Goal: Task Accomplishment & Management: Manage account settings

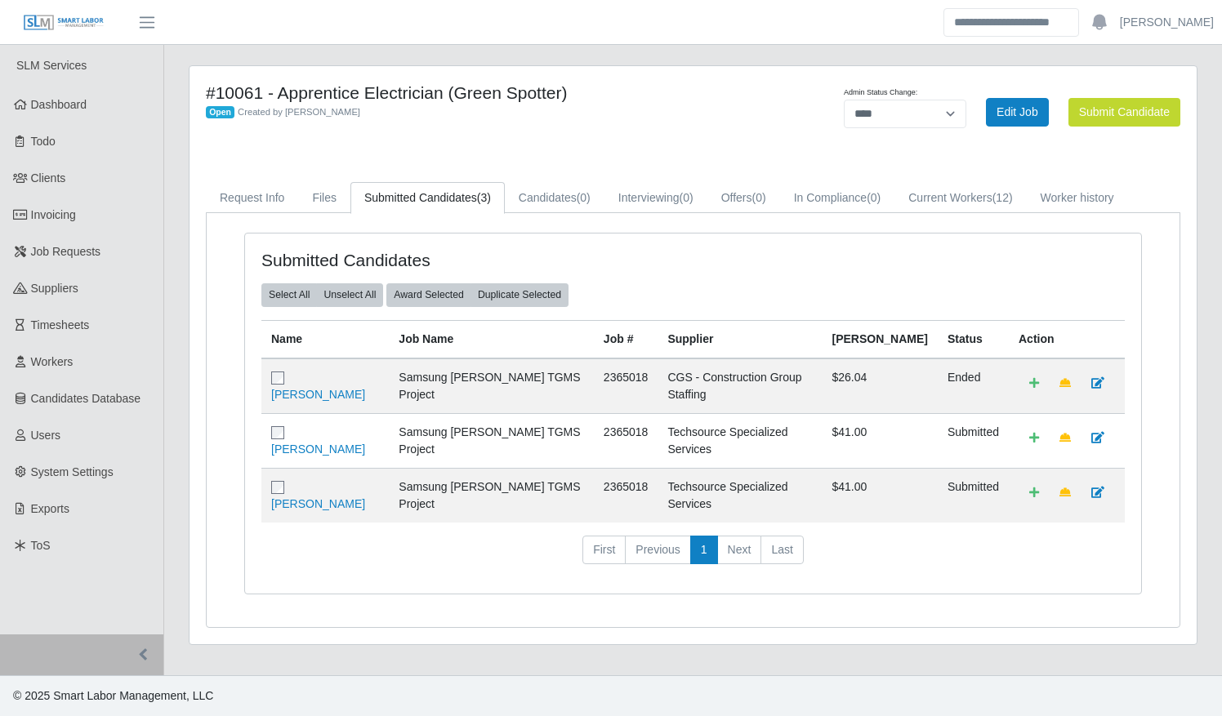
select select "****"
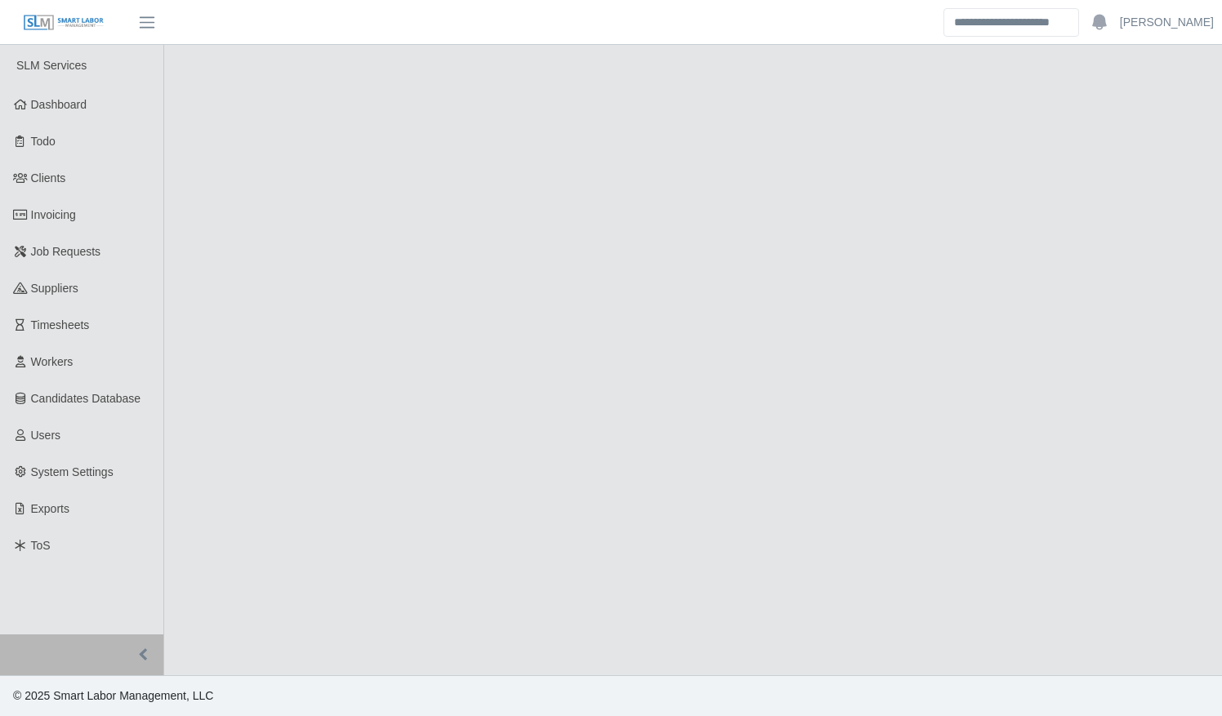
select select "****"
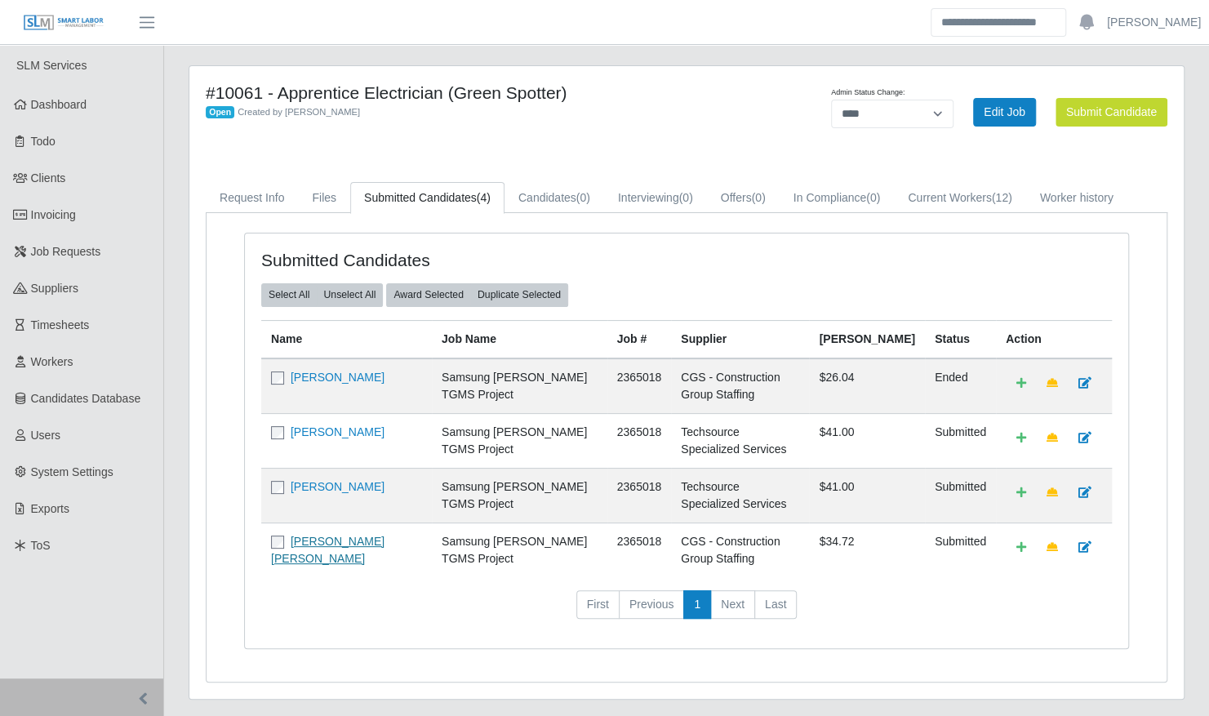
click at [317, 550] on link "[PERSON_NAME] [PERSON_NAME]" at bounding box center [328, 550] width 114 height 30
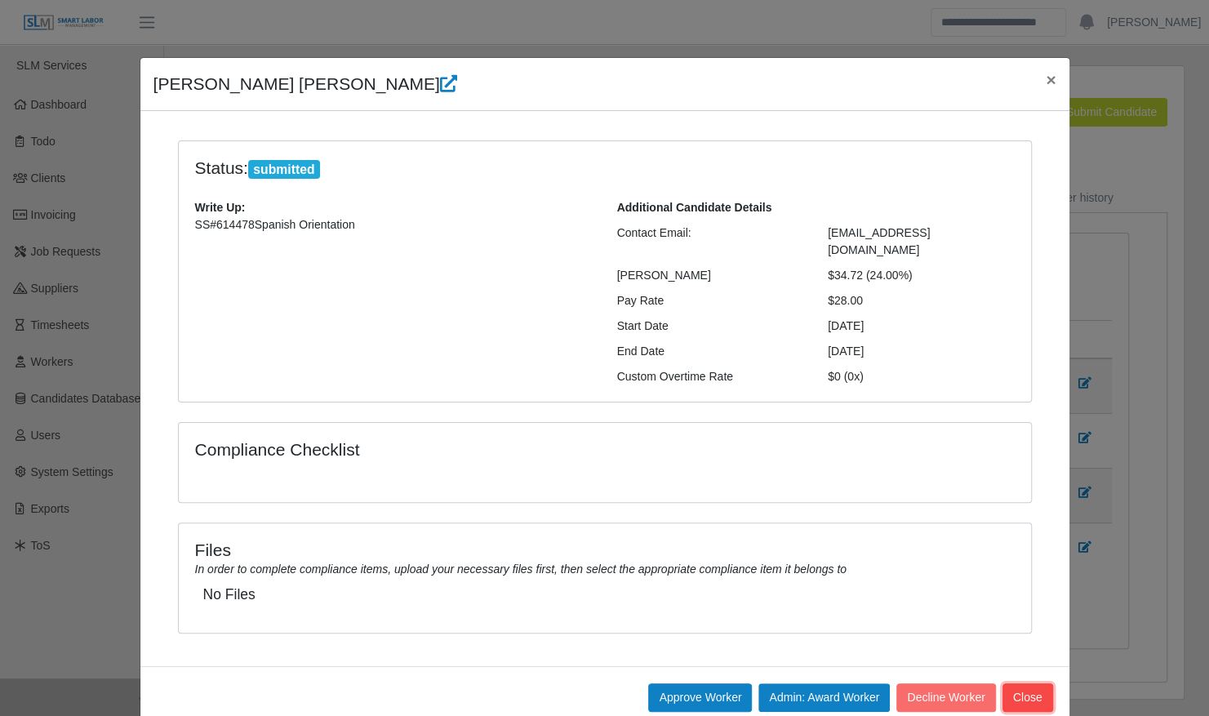
click at [1017, 683] on button "Close" at bounding box center [1028, 697] width 51 height 29
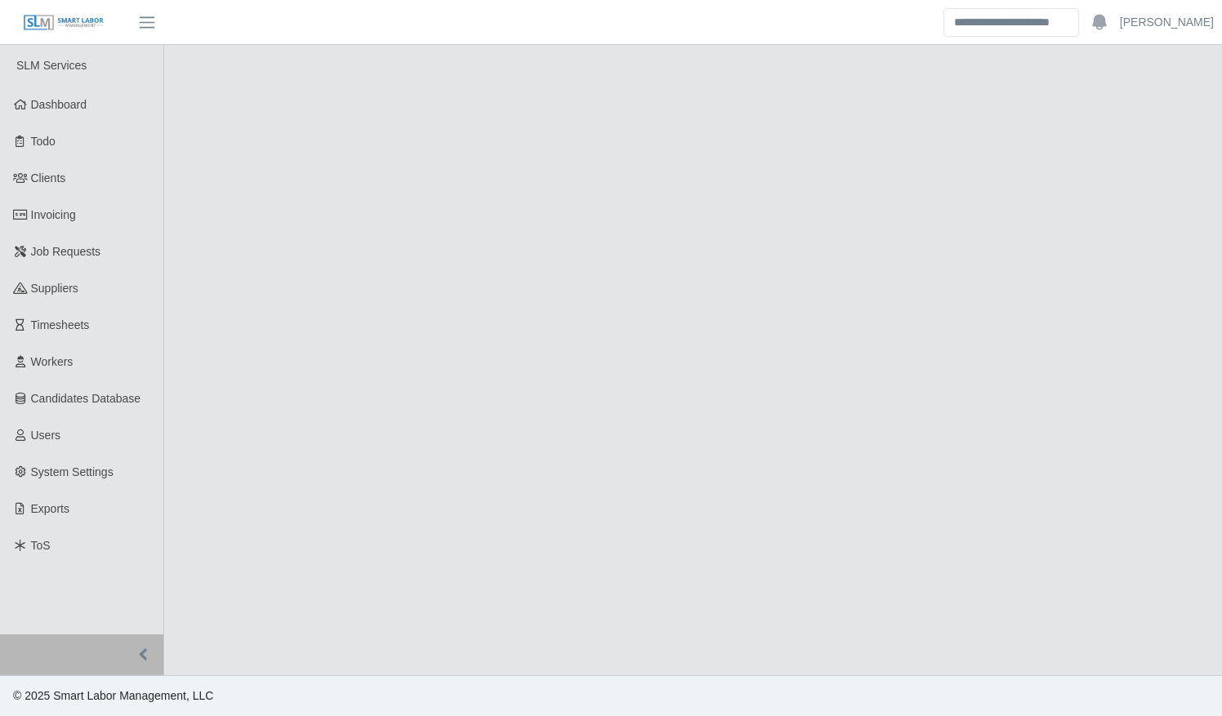
select select "****"
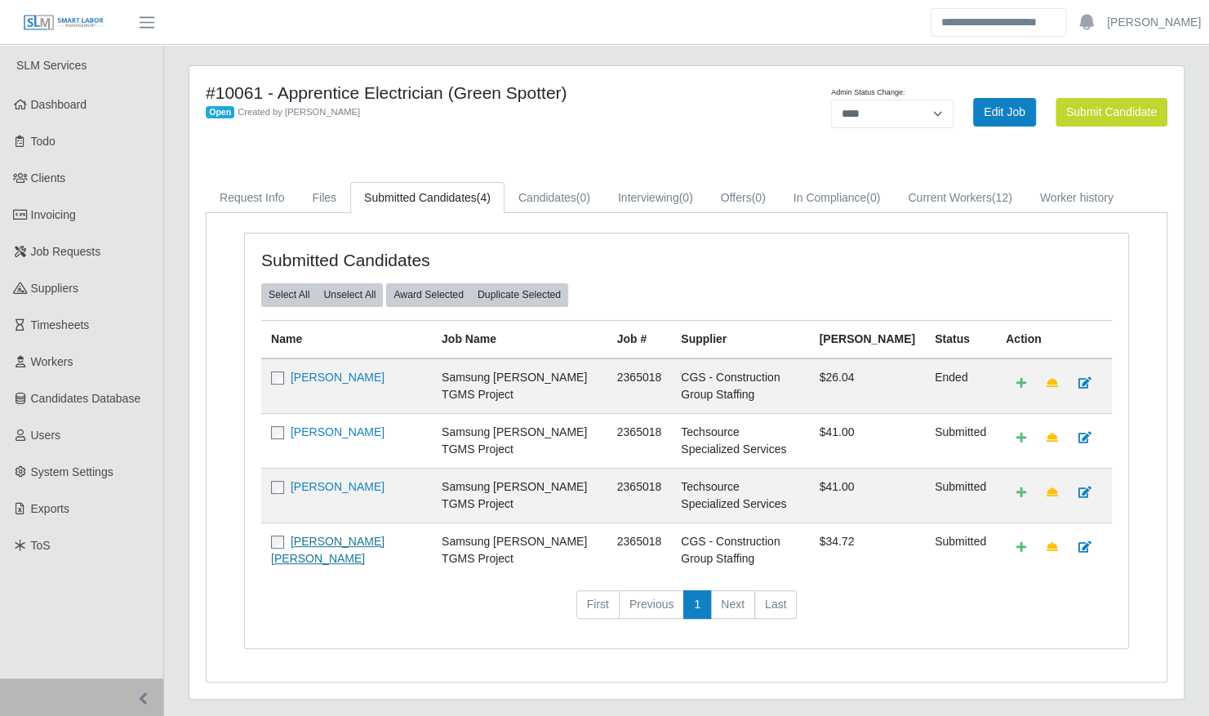
click at [344, 558] on link "Ronald Enrique Briceno Morillo" at bounding box center [328, 550] width 114 height 30
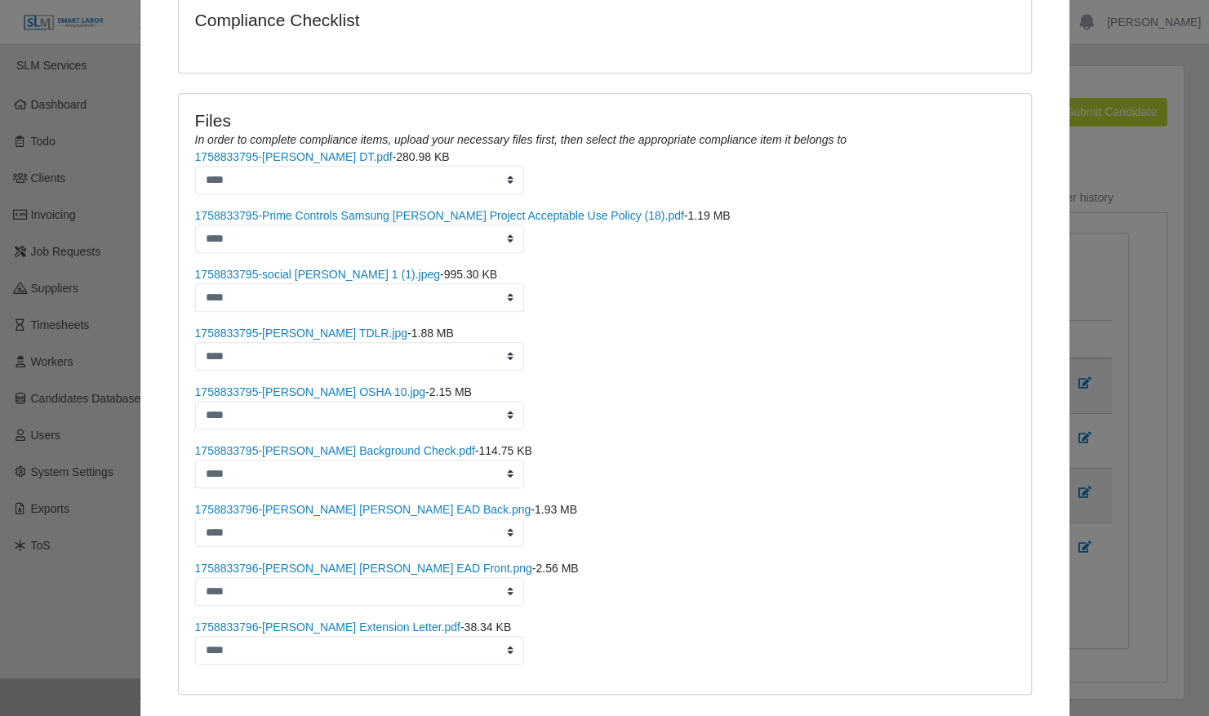
scroll to position [421, 0]
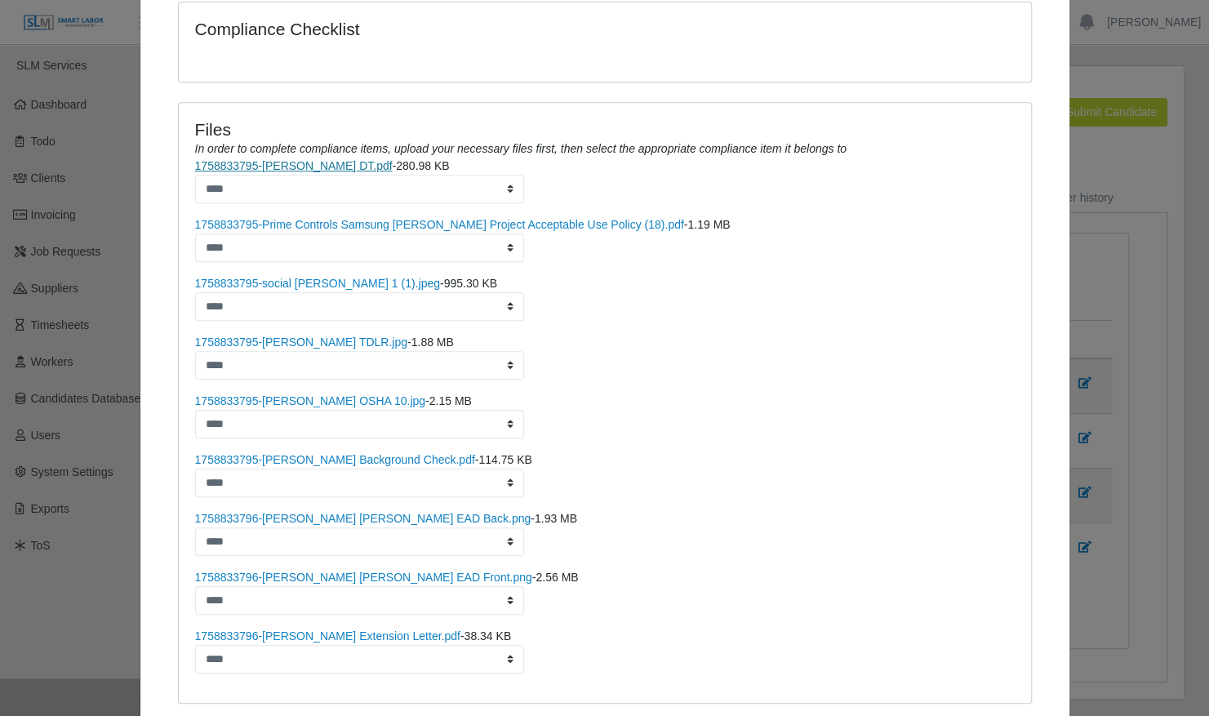
click at [322, 159] on link "1758833795-RONALD BRICENO DT.pdf" at bounding box center [294, 165] width 198 height 13
click at [345, 218] on link "1758833795-Prime Controls Samsung Taylor Project Acceptable Use Policy (18).pdf" at bounding box center [439, 224] width 489 height 13
click at [338, 277] on link "1758833795-social ronald 1 (1).jpeg" at bounding box center [317, 283] width 245 height 13
click at [349, 336] on link "1758833795-Ronald Briceno TDLR.jpg" at bounding box center [301, 342] width 212 height 13
click at [352, 394] on link "1758833795-Ronald Briceno OSHA 10.jpg" at bounding box center [310, 400] width 231 height 13
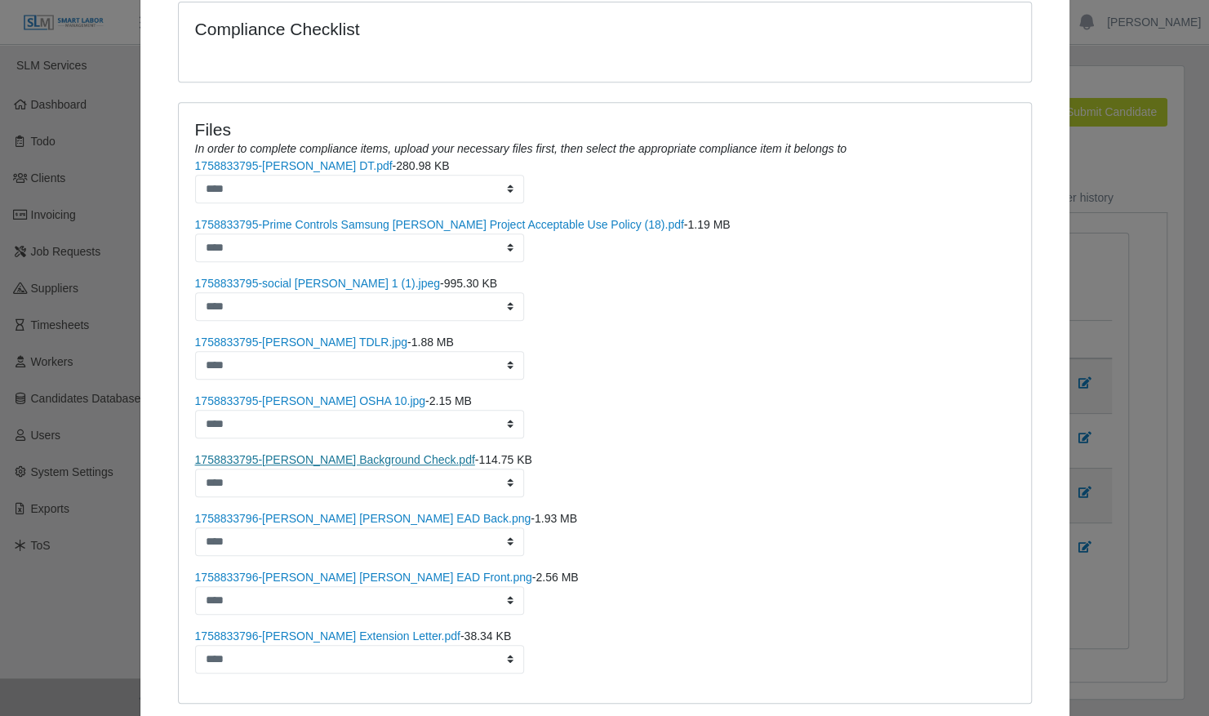
click at [341, 453] on link "1758833795-Ronald Briceno Background Check.pdf" at bounding box center [335, 459] width 280 height 13
click at [364, 512] on link "1758833796-Ronald Briceno Morillo EAD Back.png" at bounding box center [363, 518] width 336 height 13
click at [381, 571] on link "1758833796-Ronald Briceno Morillo EAD Front.png" at bounding box center [363, 577] width 337 height 13
click at [364, 630] on link "1758833796-Ronald Briceno Extension Letter.pdf" at bounding box center [327, 636] width 265 height 13
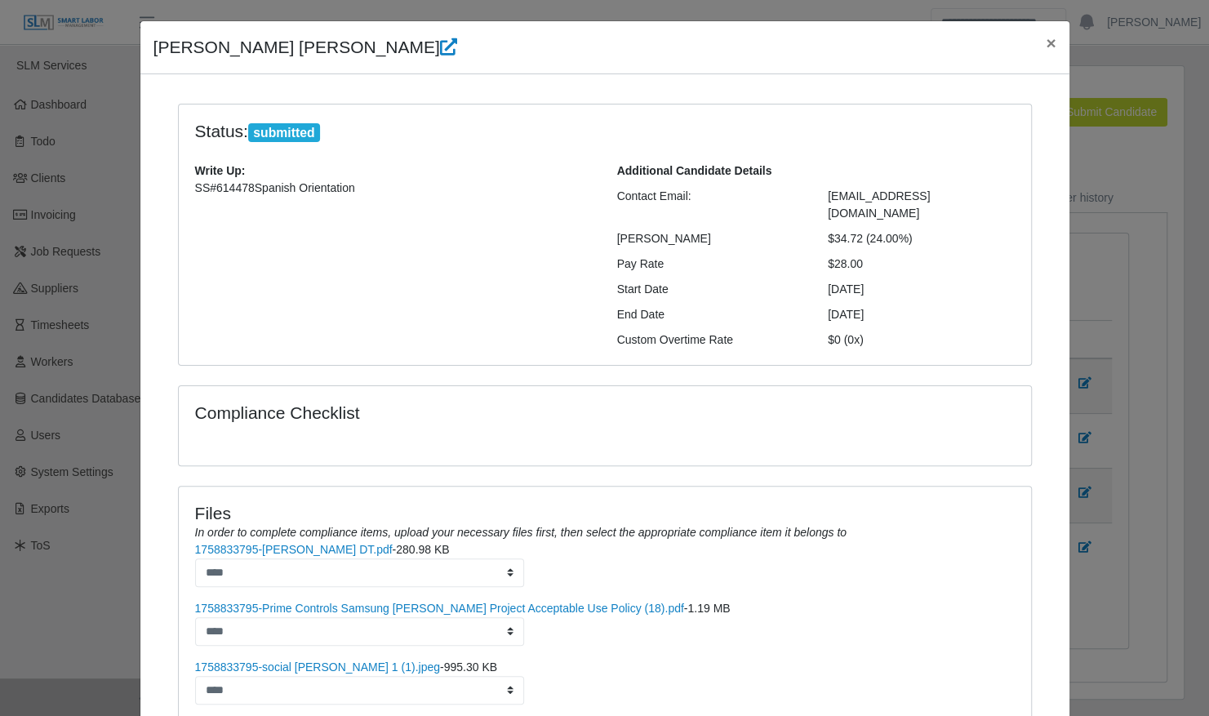
scroll to position [0, 0]
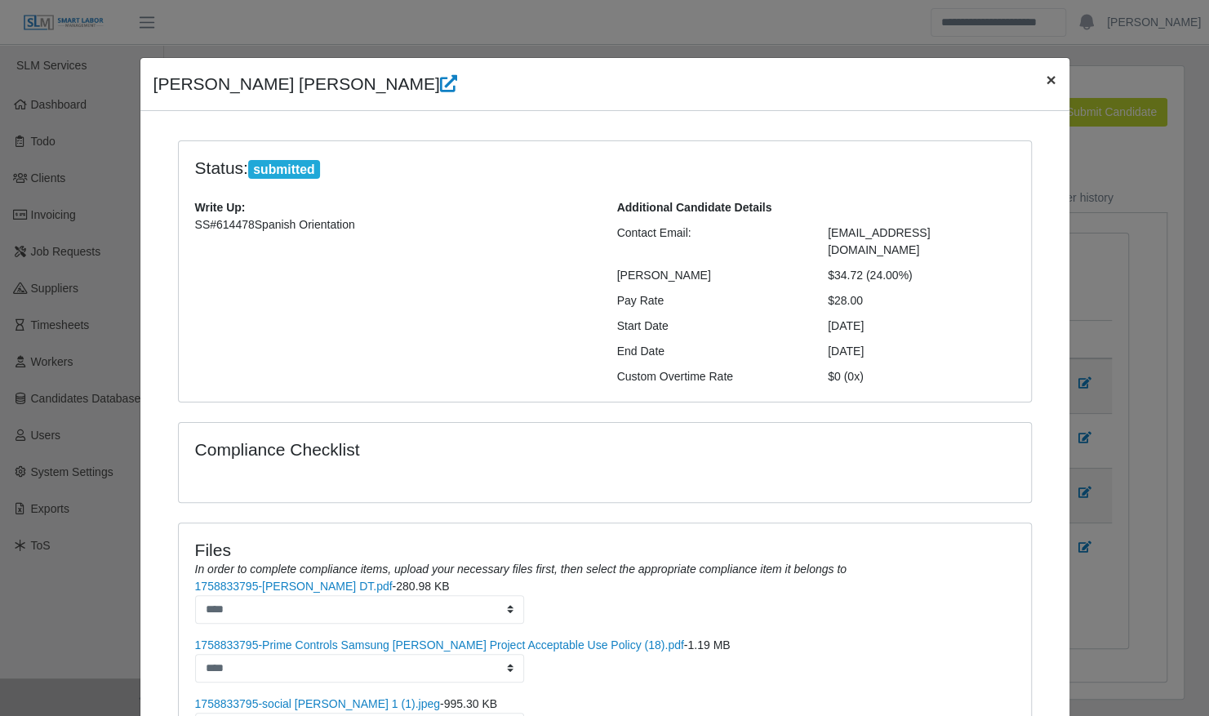
click at [1046, 82] on span "×" at bounding box center [1051, 79] width 10 height 19
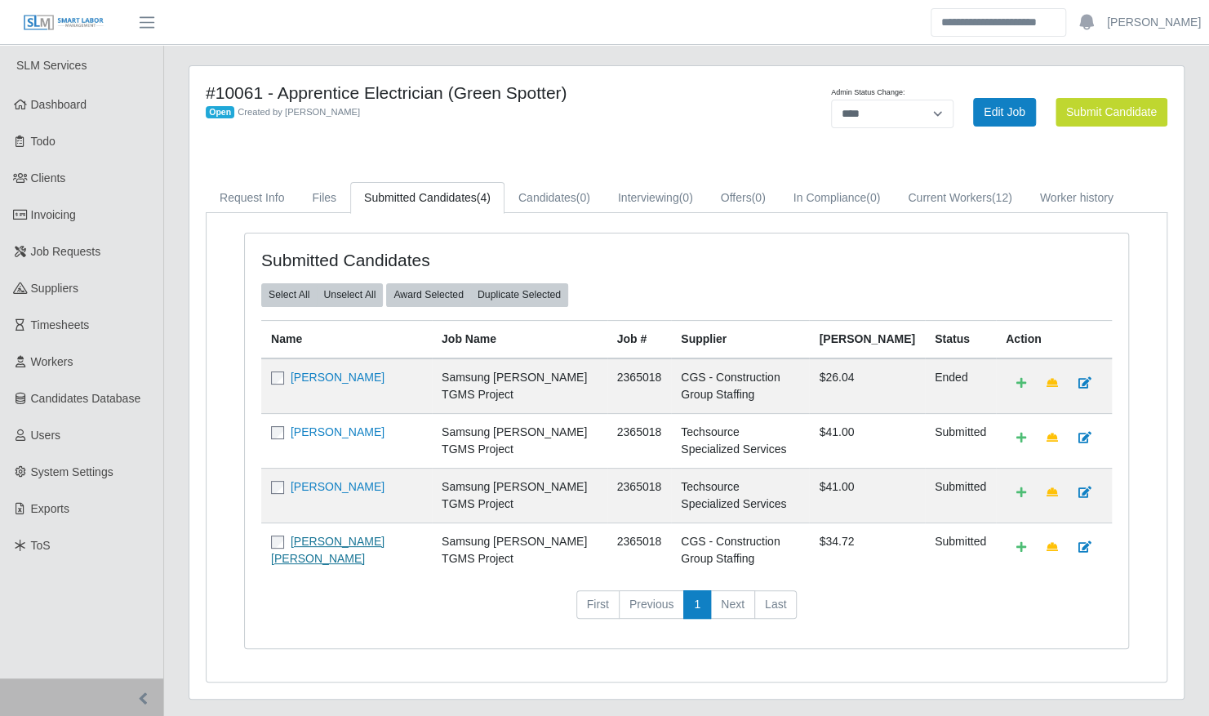
click at [370, 554] on link "[PERSON_NAME] [PERSON_NAME]" at bounding box center [328, 550] width 114 height 30
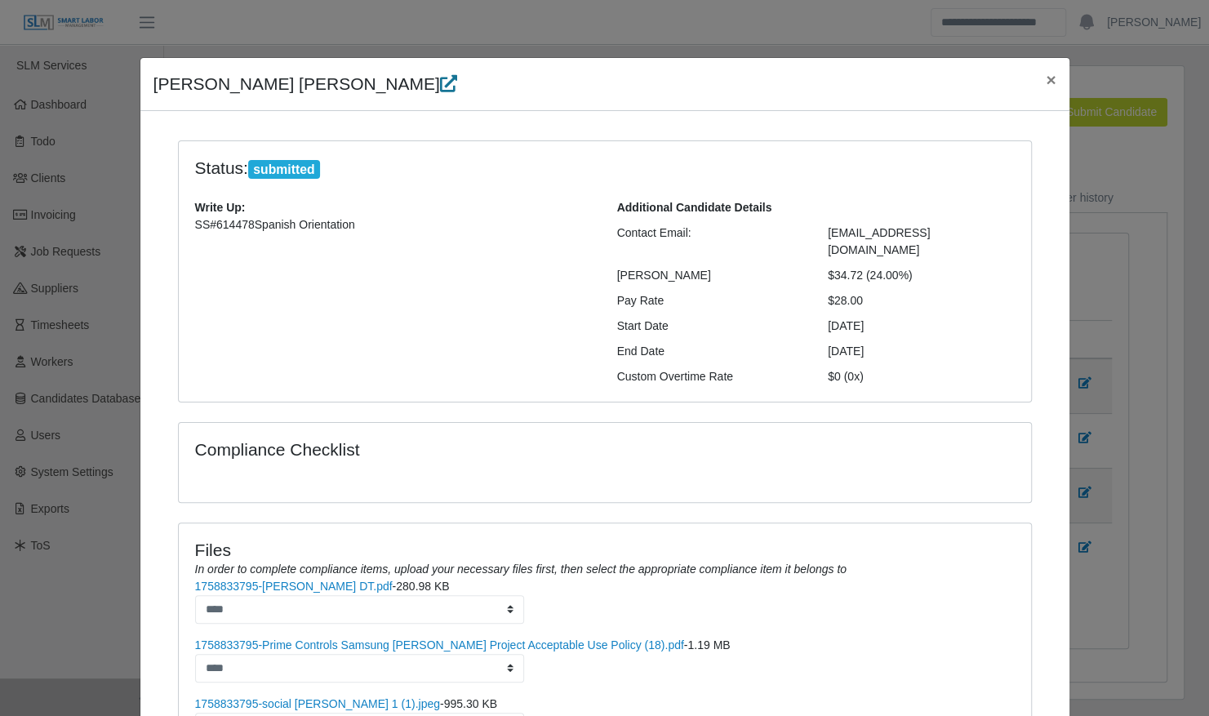
click at [440, 84] on icon at bounding box center [448, 83] width 17 height 17
drag, startPoint x: 243, startPoint y: 221, endPoint x: 203, endPoint y: 228, distance: 39.7
click at [203, 228] on p "SS#614478Spanish Orientation" at bounding box center [394, 224] width 398 height 17
copy p "614478"
click at [853, 496] on div "Compliance Checklist" at bounding box center [605, 472] width 879 height 100
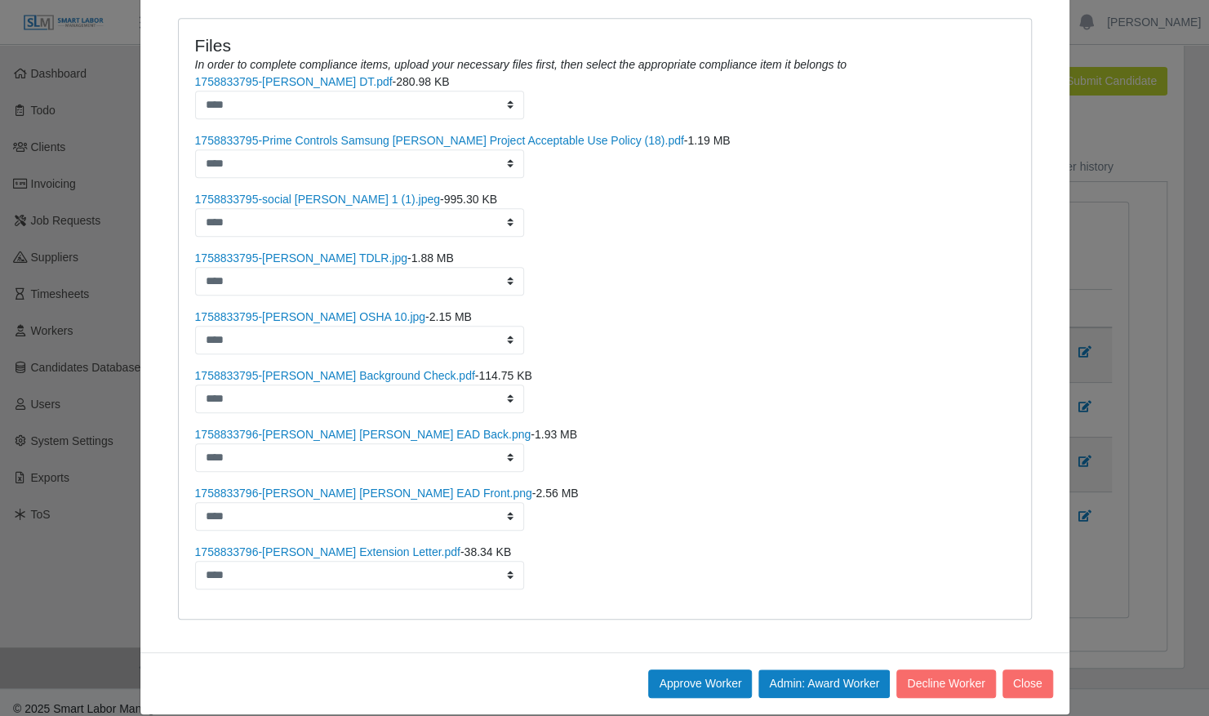
scroll to position [56, 0]
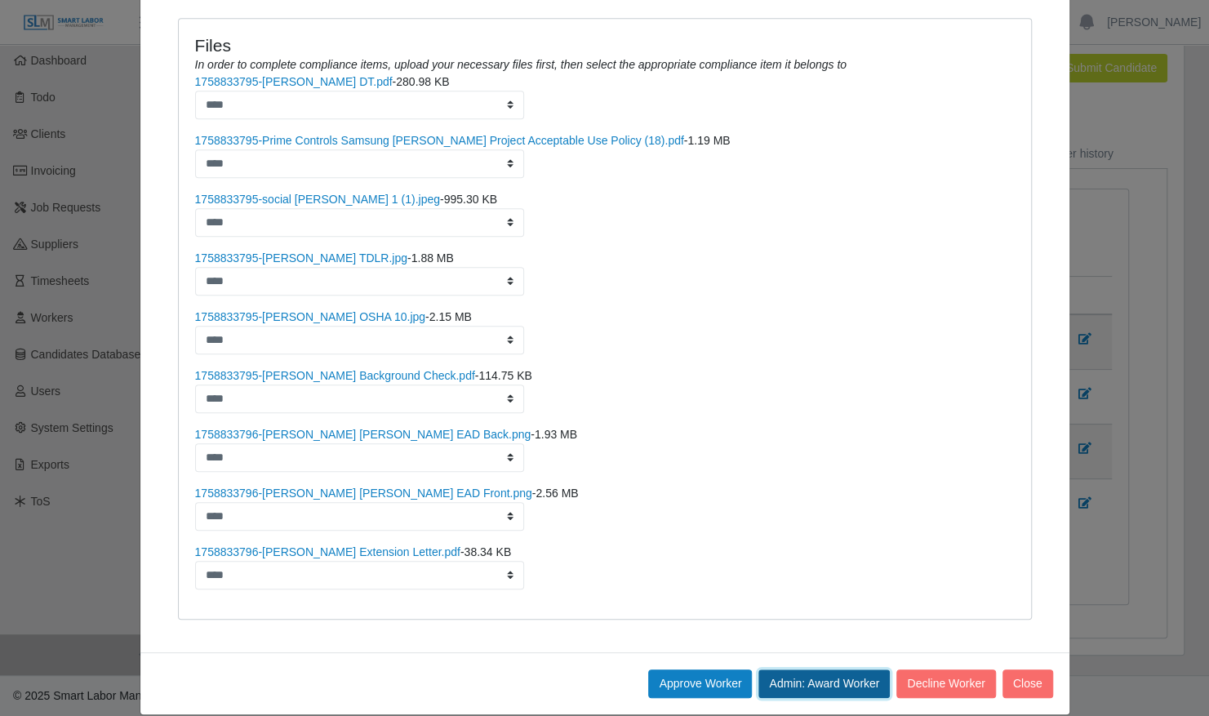
click at [778, 670] on button "Admin: Award Worker" at bounding box center [824, 684] width 131 height 29
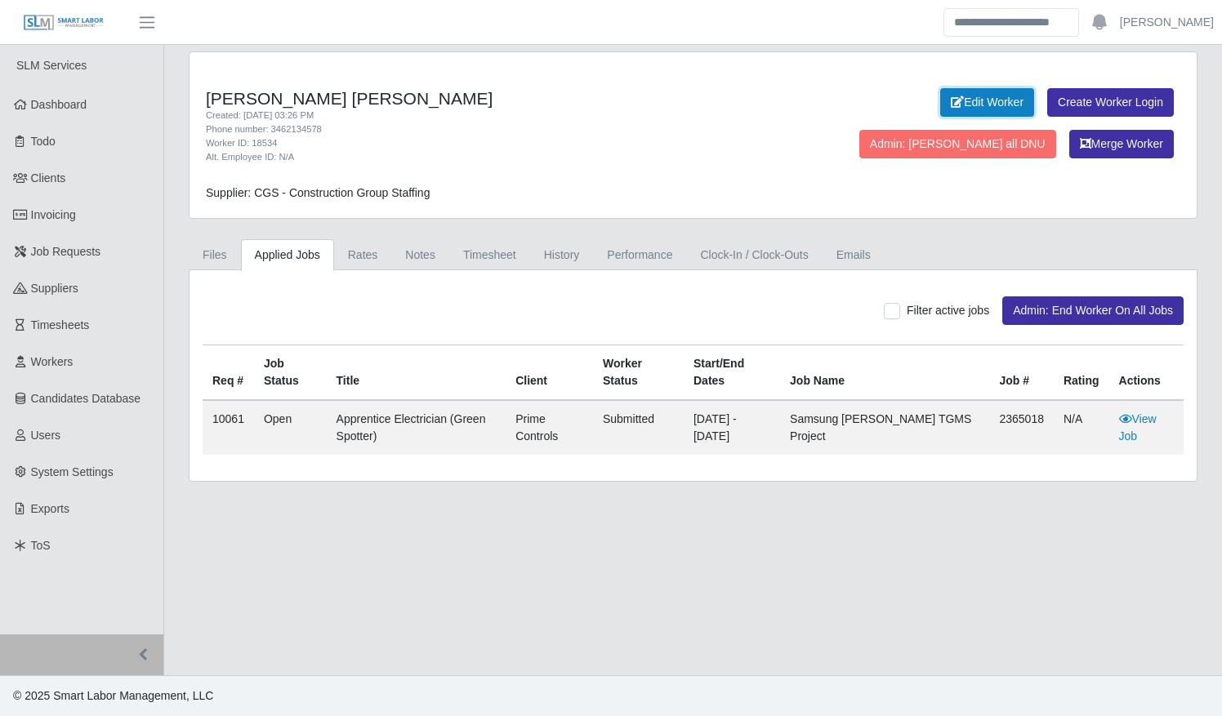
click at [940, 89] on link "Edit Worker" at bounding box center [987, 102] width 94 height 29
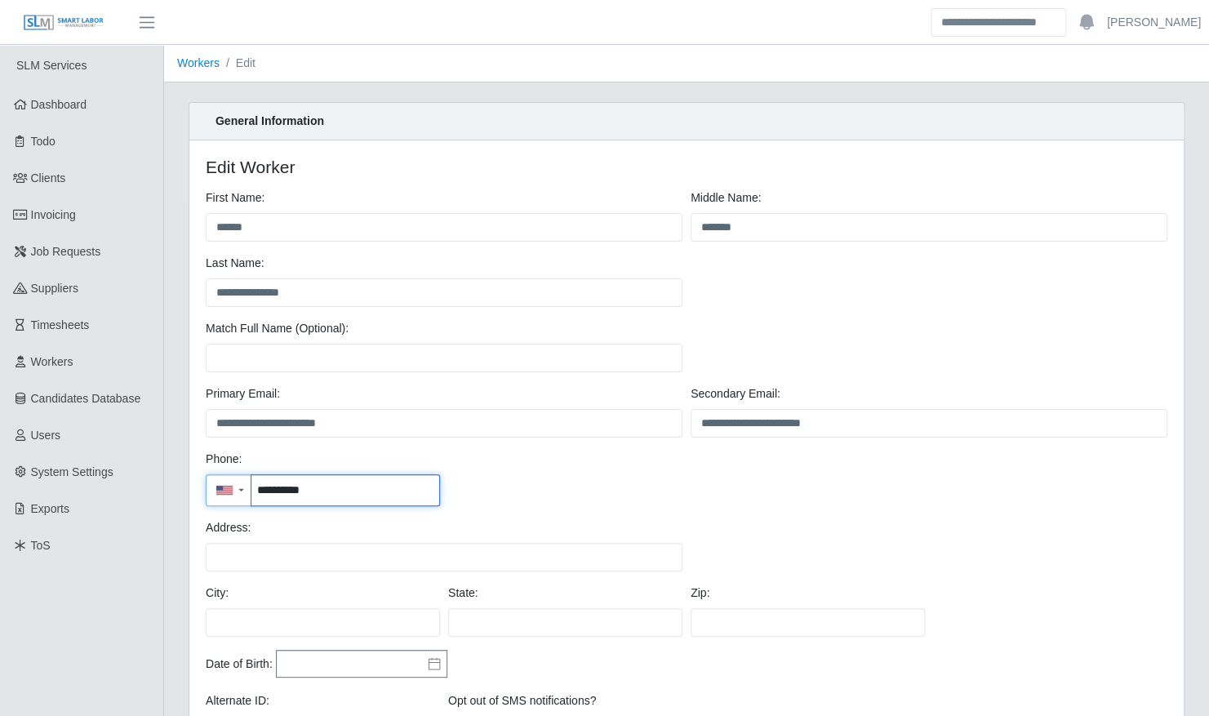
drag, startPoint x: 354, startPoint y: 487, endPoint x: 247, endPoint y: 465, distance: 110.0
click at [247, 465] on div "**********" at bounding box center [323, 479] width 243 height 56
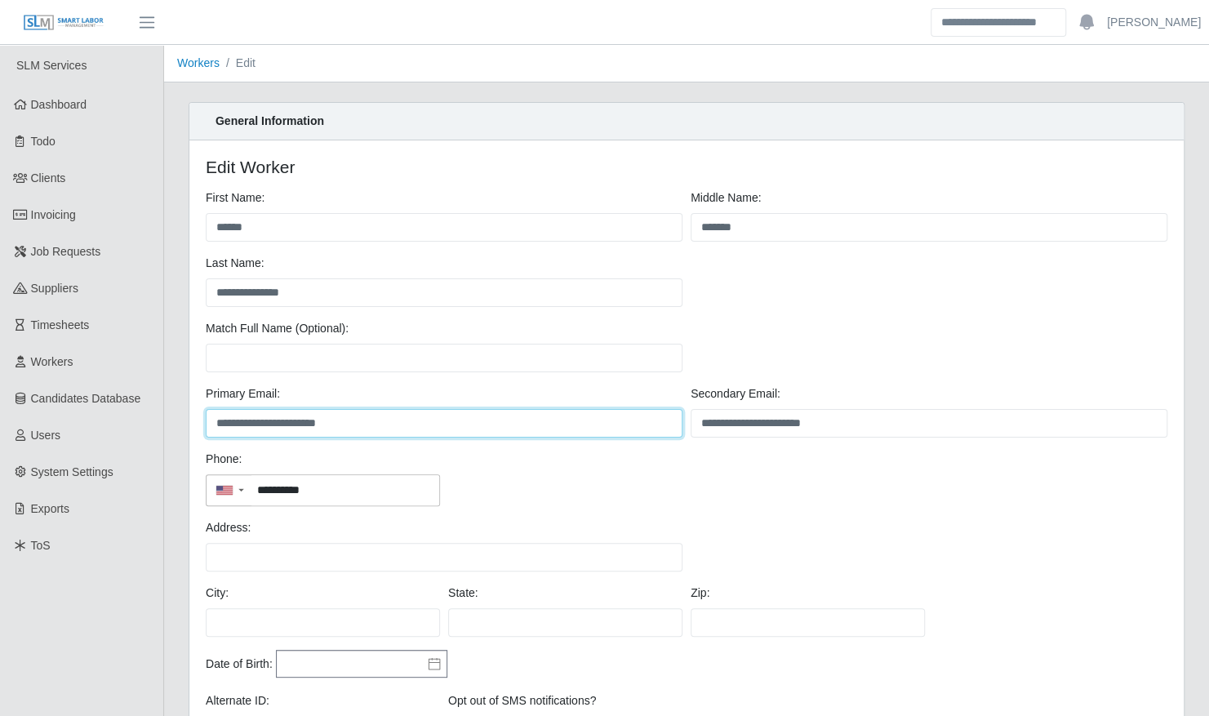
drag, startPoint x: 398, startPoint y: 418, endPoint x: 174, endPoint y: 412, distance: 224.6
click at [174, 412] on div "**********" at bounding box center [686, 550] width 1045 height 897
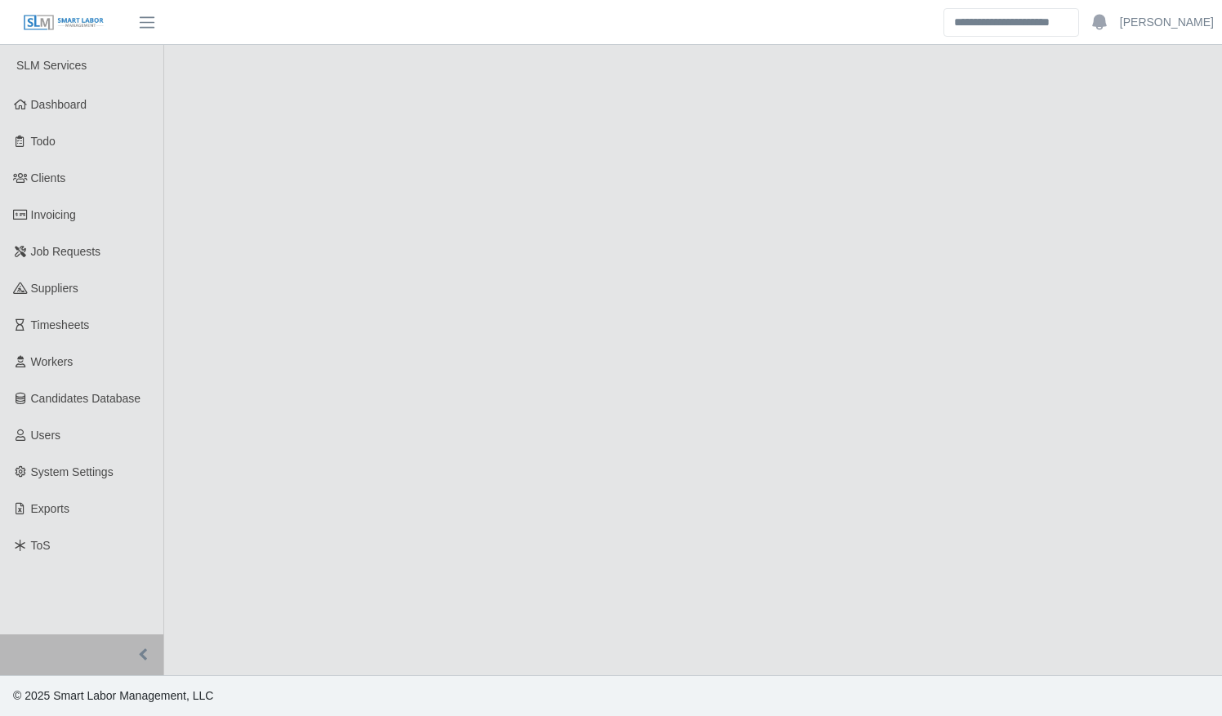
select select "****"
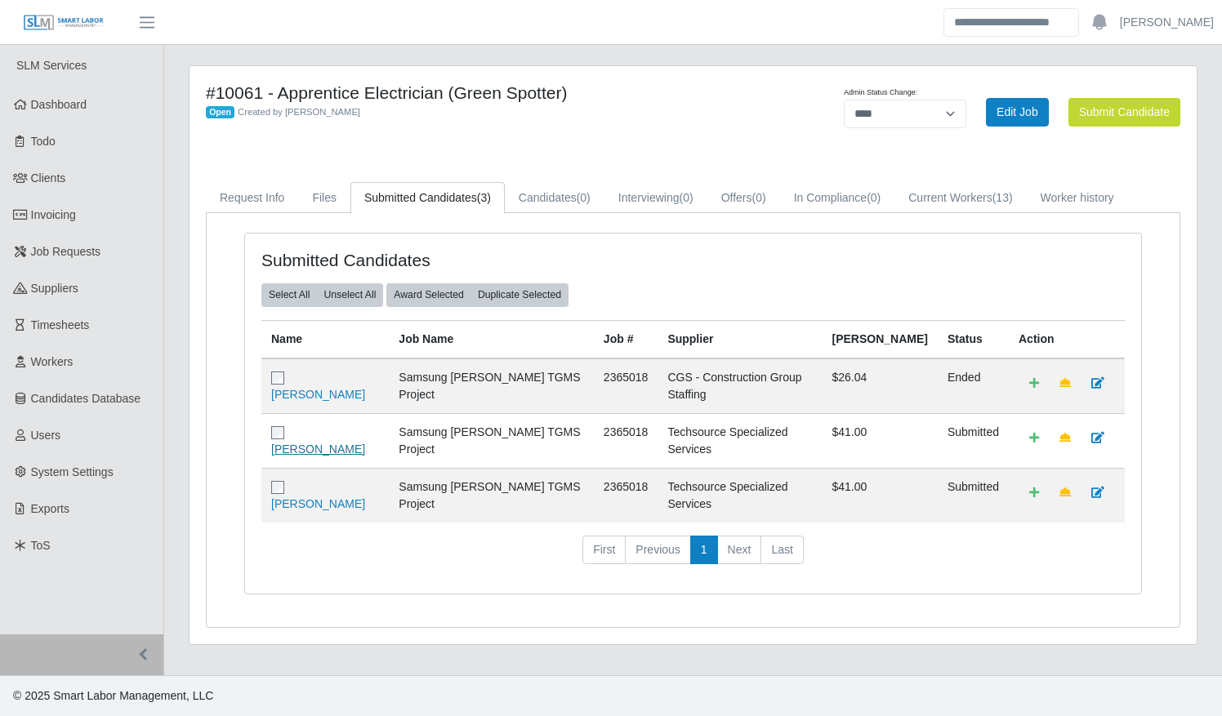
click at [332, 443] on link "Silvia Gonzalez" at bounding box center [318, 449] width 94 height 13
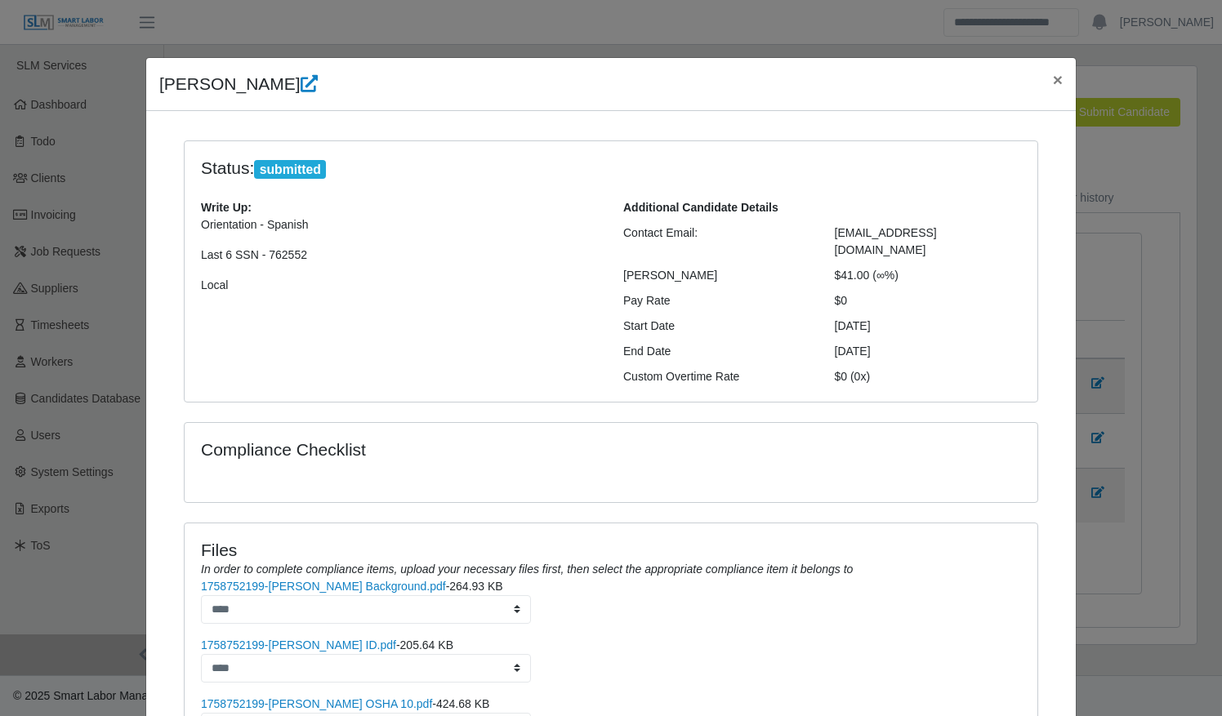
scroll to position [269, 0]
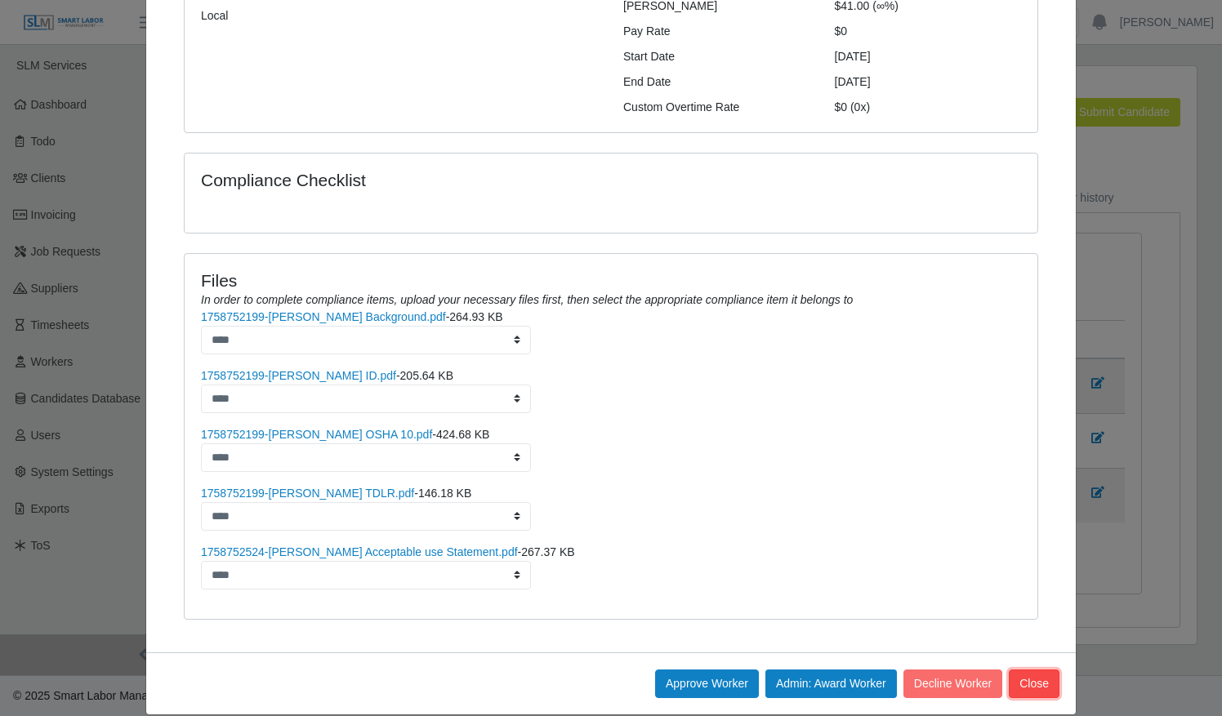
click at [1035, 670] on button "Close" at bounding box center [1033, 684] width 51 height 29
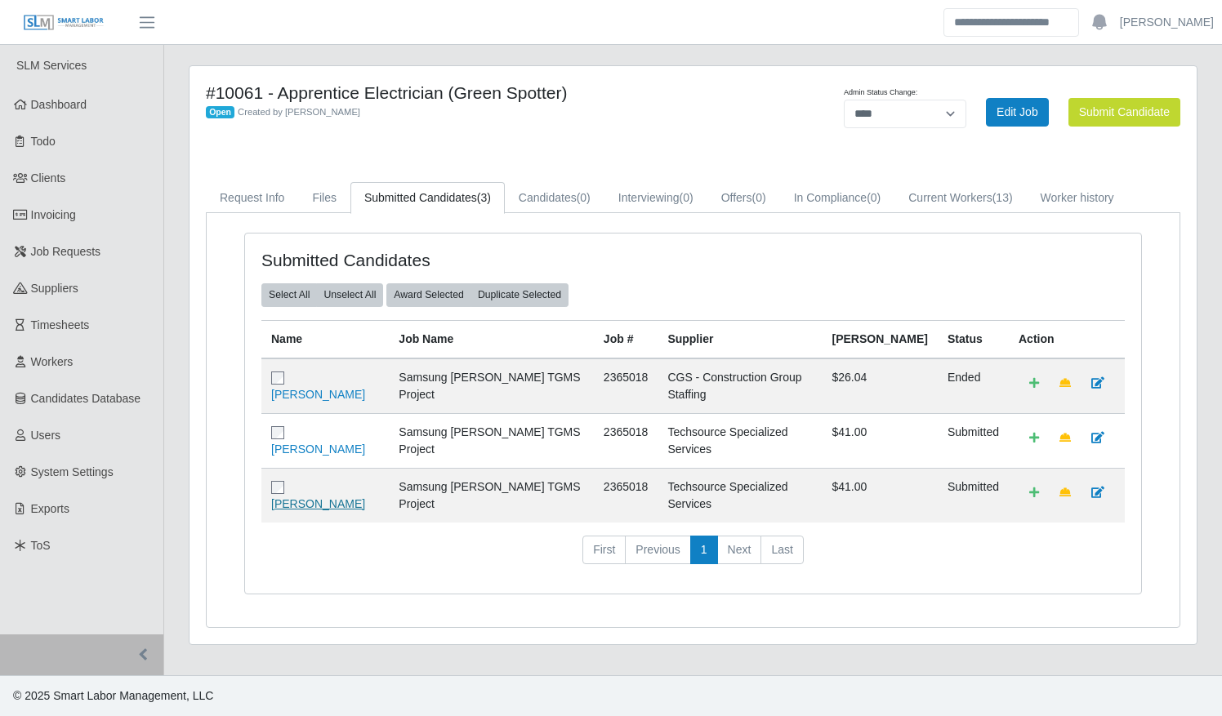
click at [321, 497] on link "[PERSON_NAME]" at bounding box center [318, 503] width 94 height 13
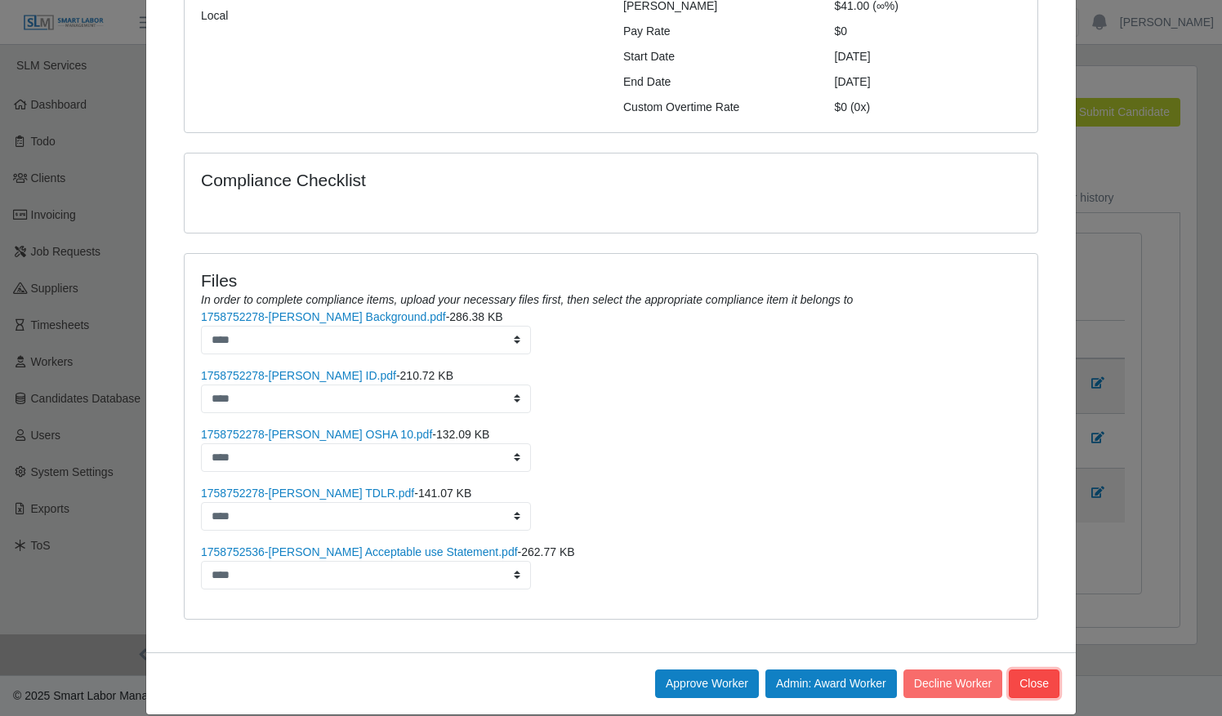
click at [1027, 670] on button "Close" at bounding box center [1033, 684] width 51 height 29
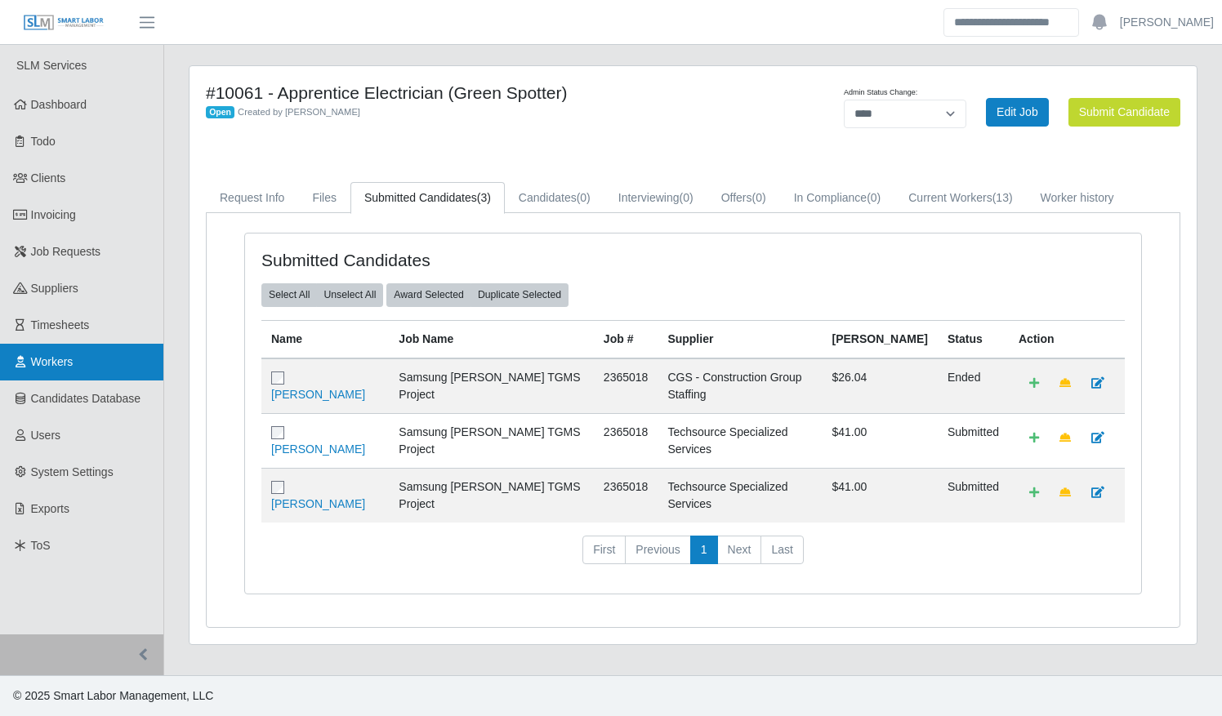
click at [37, 362] on span "Workers" at bounding box center [52, 361] width 42 height 13
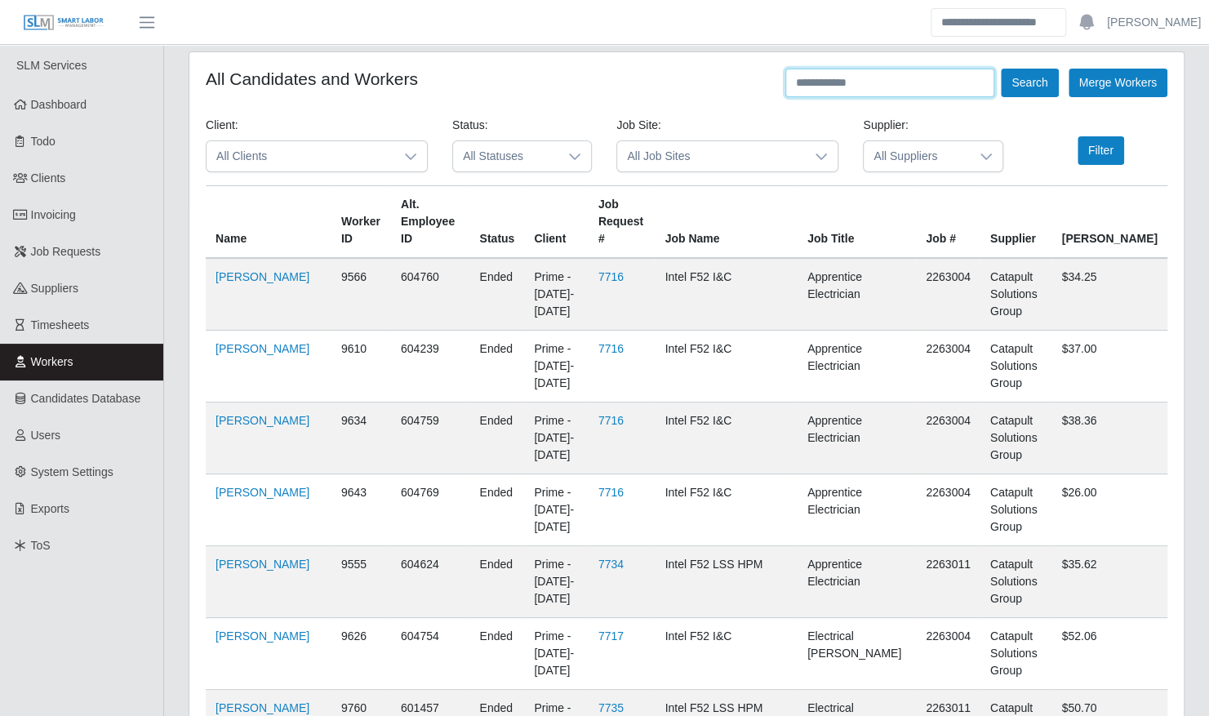
click at [882, 78] on input "text" at bounding box center [890, 83] width 209 height 29
type input "********"
click at [1001, 69] on button "Search" at bounding box center [1029, 83] width 57 height 29
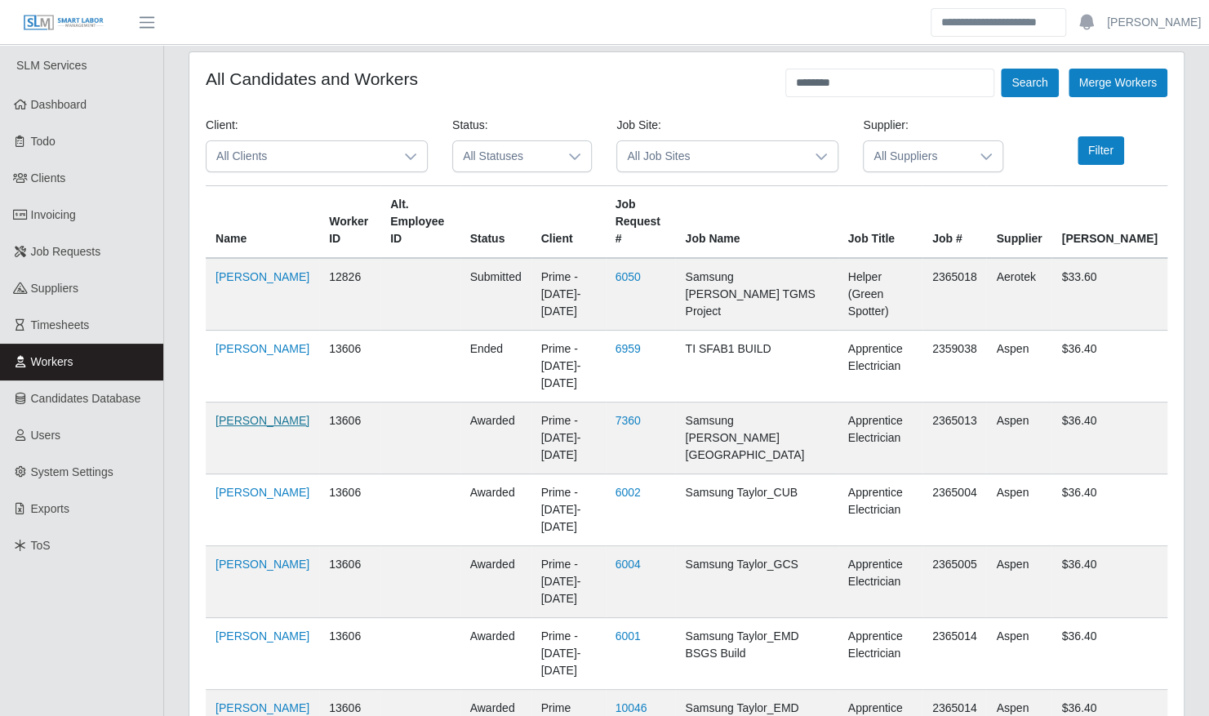
click at [221, 414] on link "Ali Diaz" at bounding box center [263, 420] width 94 height 13
click at [60, 250] on span "Job Requests" at bounding box center [66, 251] width 70 height 13
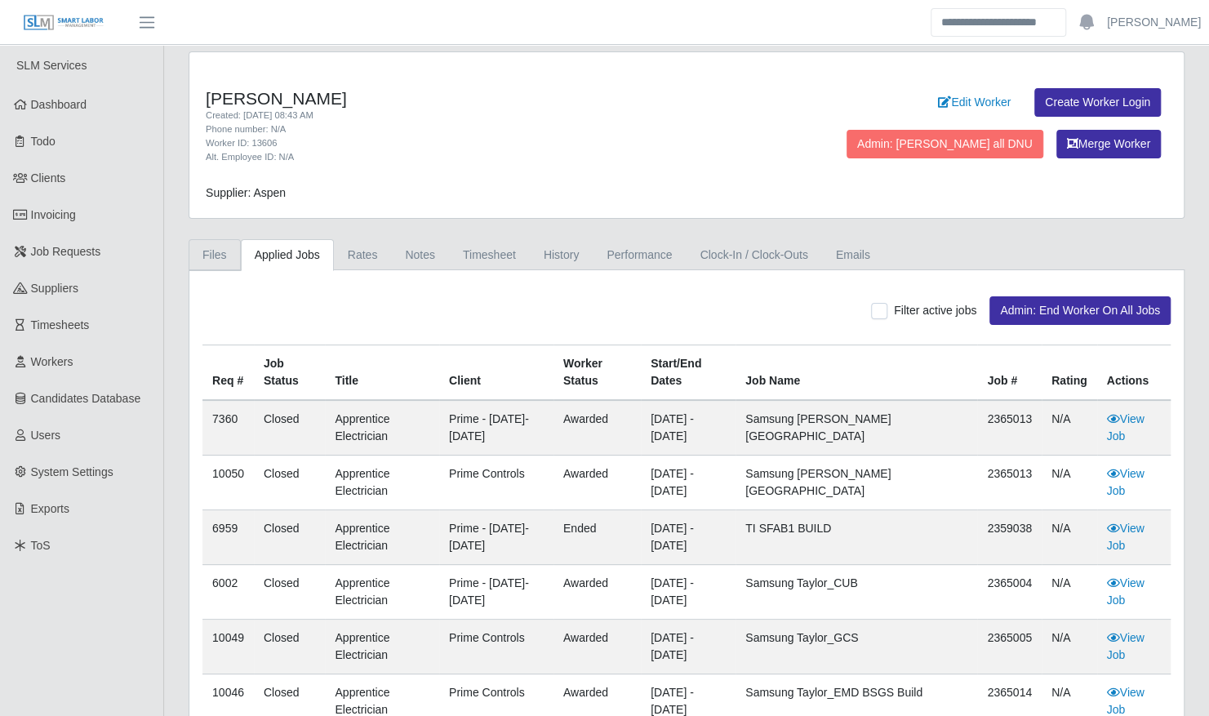
drag, startPoint x: 230, startPoint y: 254, endPoint x: 310, endPoint y: 274, distance: 82.6
click at [230, 254] on link "Files" at bounding box center [215, 255] width 52 height 32
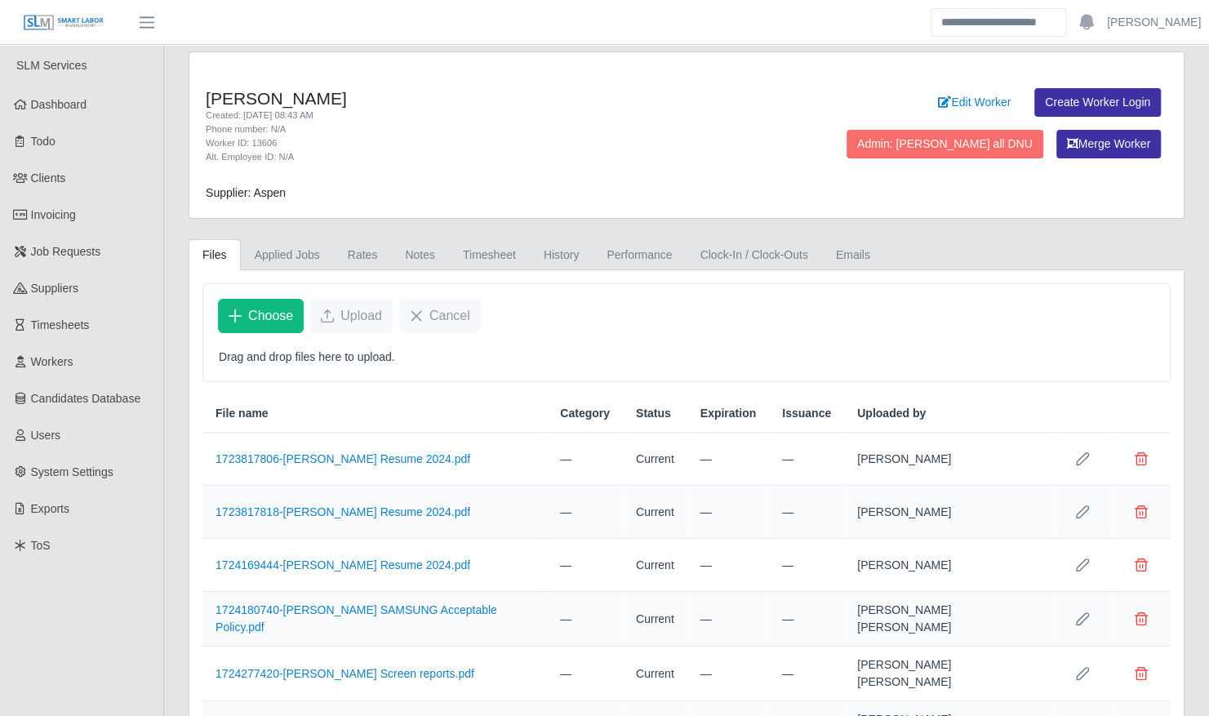
scroll to position [242, 0]
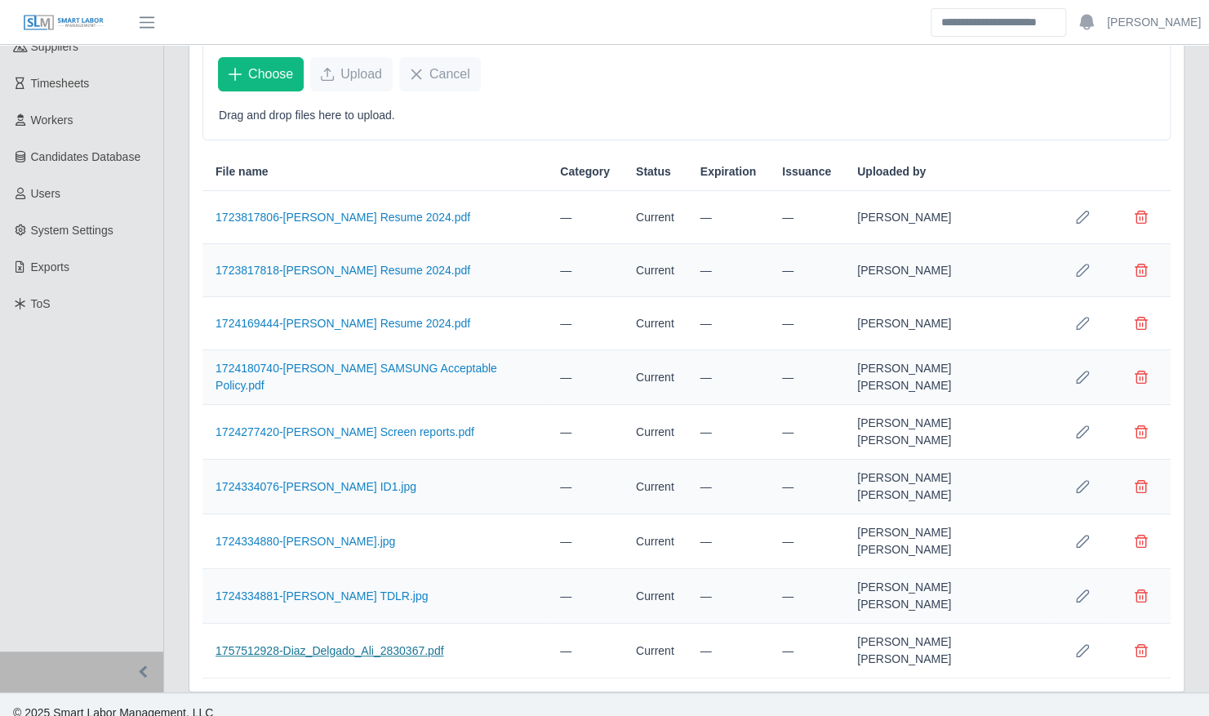
drag, startPoint x: 335, startPoint y: 634, endPoint x: 310, endPoint y: 639, distance: 25.2
click at [310, 644] on link "1757512928-Diaz_Delgado_Ali_2830367.pdf" at bounding box center [330, 650] width 228 height 13
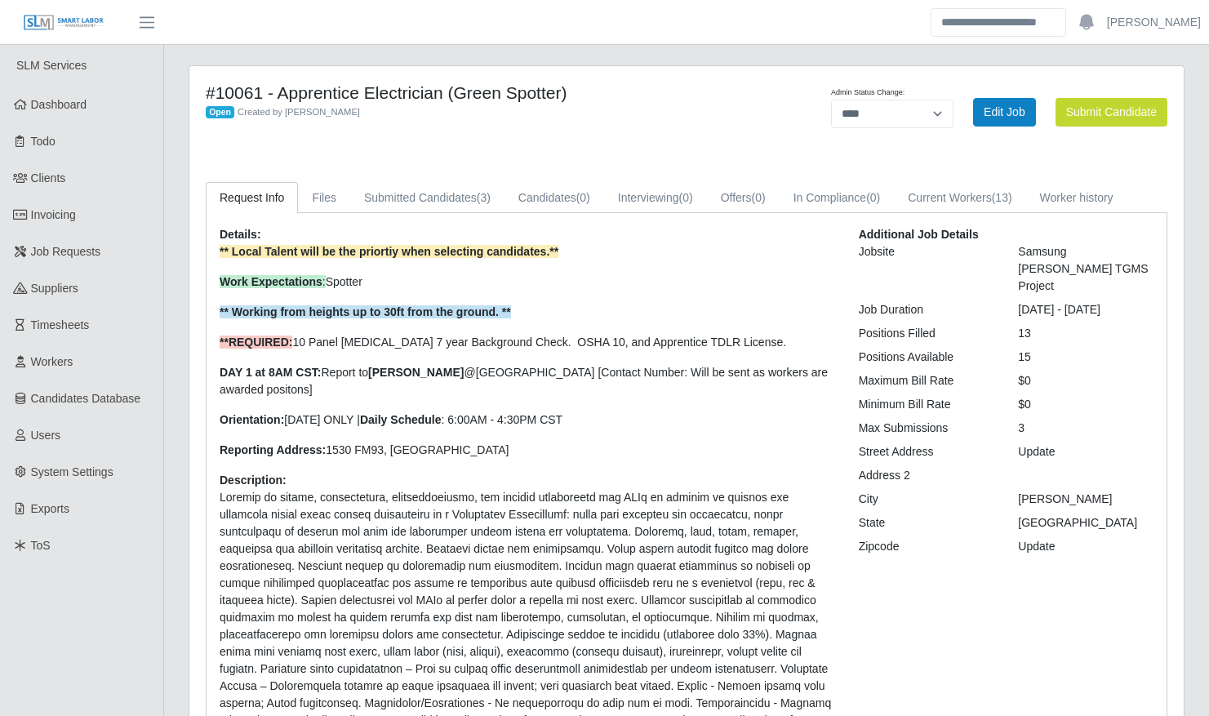
select select "****"
click at [451, 201] on link "Submitted Candidates (3)" at bounding box center [427, 198] width 154 height 32
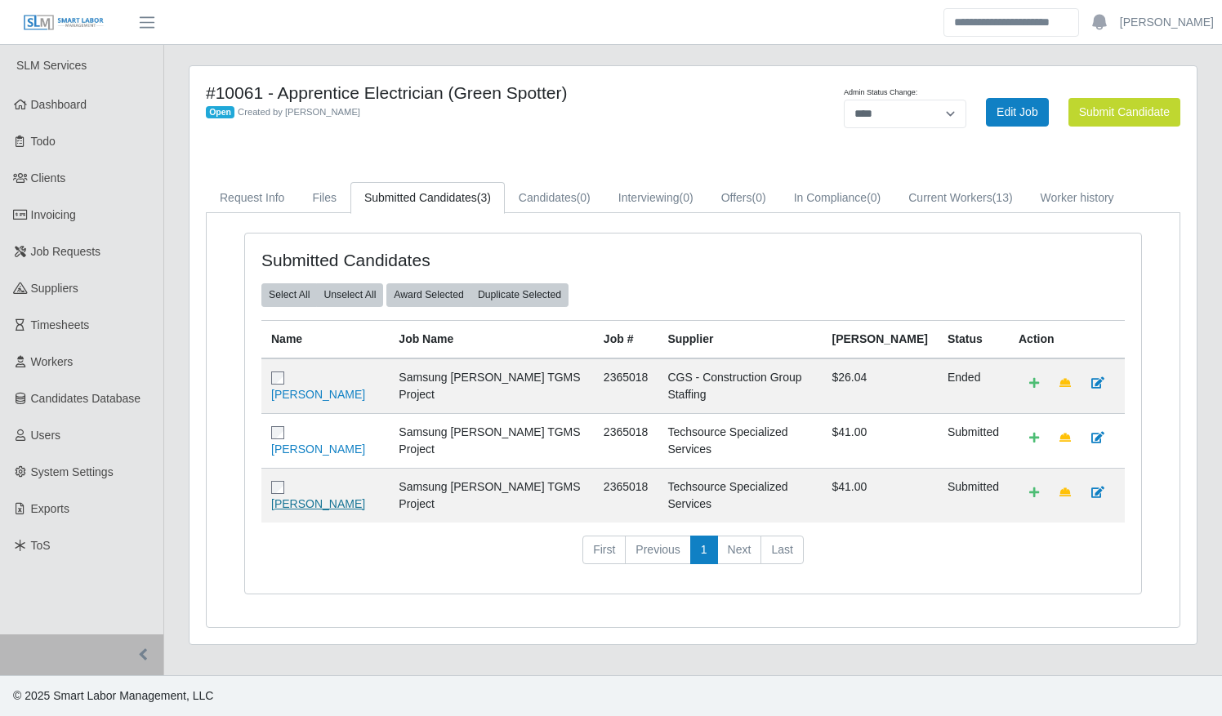
click at [325, 497] on link "[PERSON_NAME]" at bounding box center [318, 503] width 94 height 13
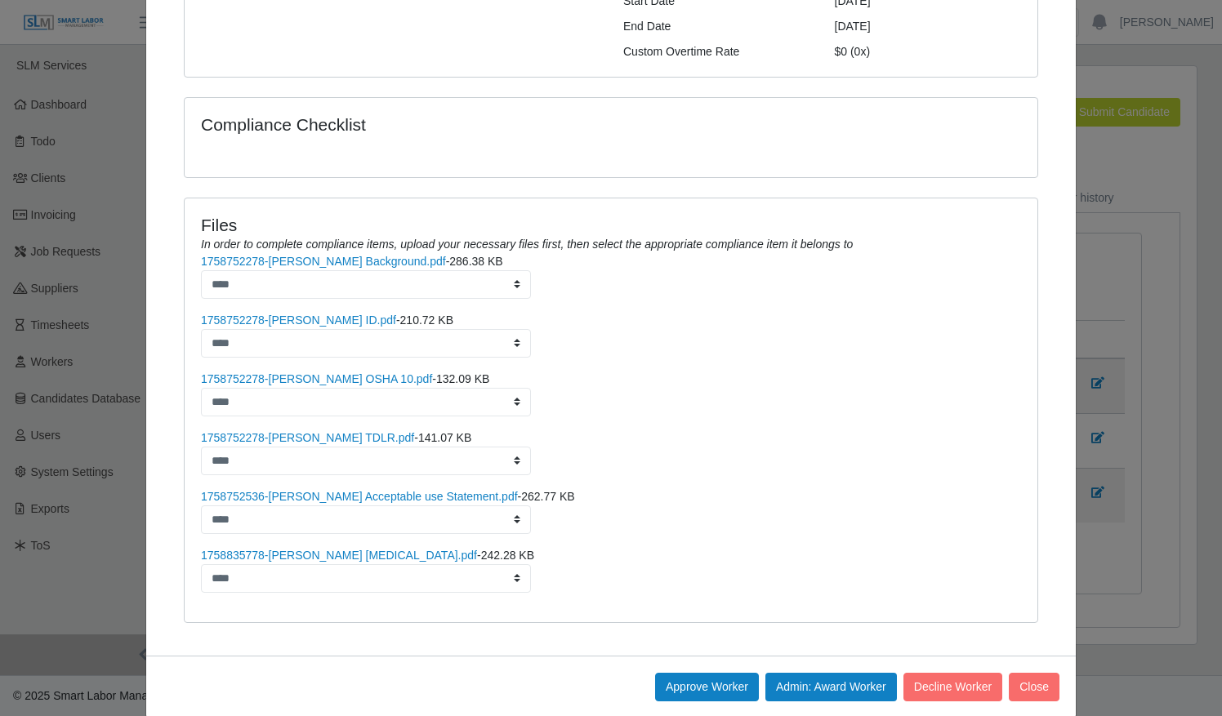
scroll to position [328, 0]
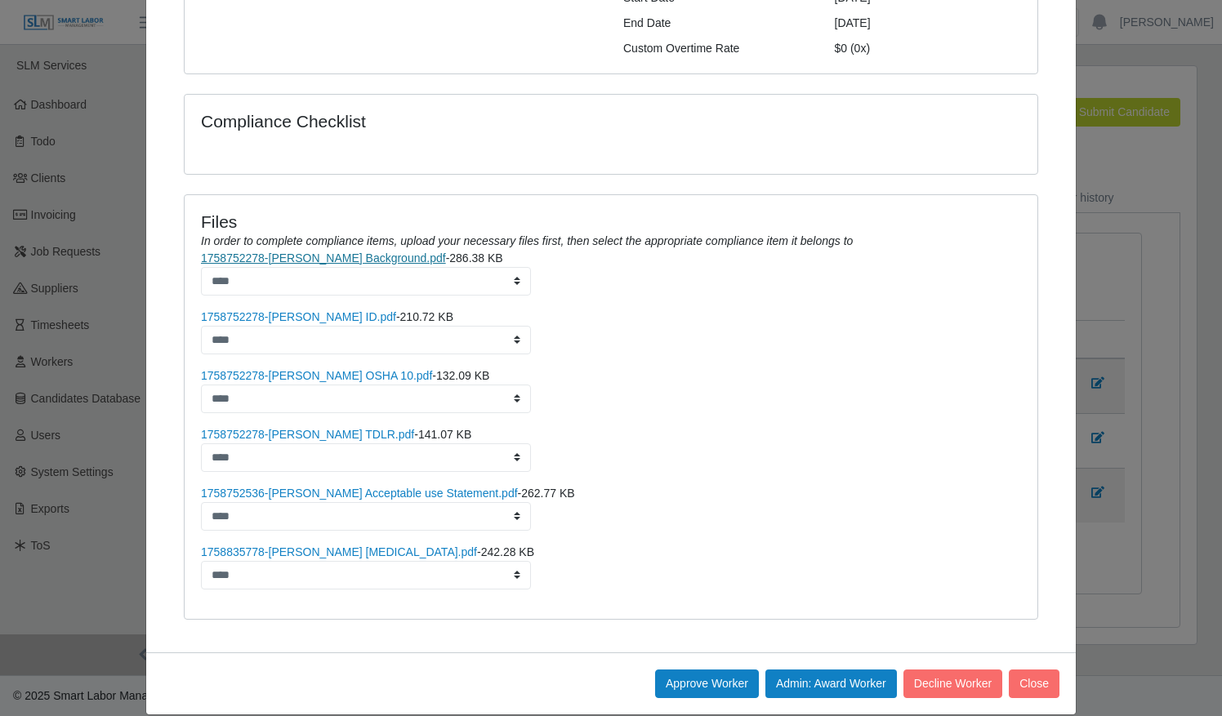
click at [345, 252] on link "1758752278-Hiram Rojas Background.pdf" at bounding box center [323, 258] width 245 height 13
drag, startPoint x: 296, startPoint y: 298, endPoint x: 264, endPoint y: 293, distance: 32.2
click at [264, 310] on link "1758752278-Hiram Rojas ID.pdf" at bounding box center [298, 316] width 195 height 13
click at [341, 369] on link "1758752278-Hiram Rojas OSHA 10.pdf" at bounding box center [316, 375] width 231 height 13
click at [328, 428] on link "1758752278-Hiram Rojas TDLR.pdf" at bounding box center [307, 434] width 213 height 13
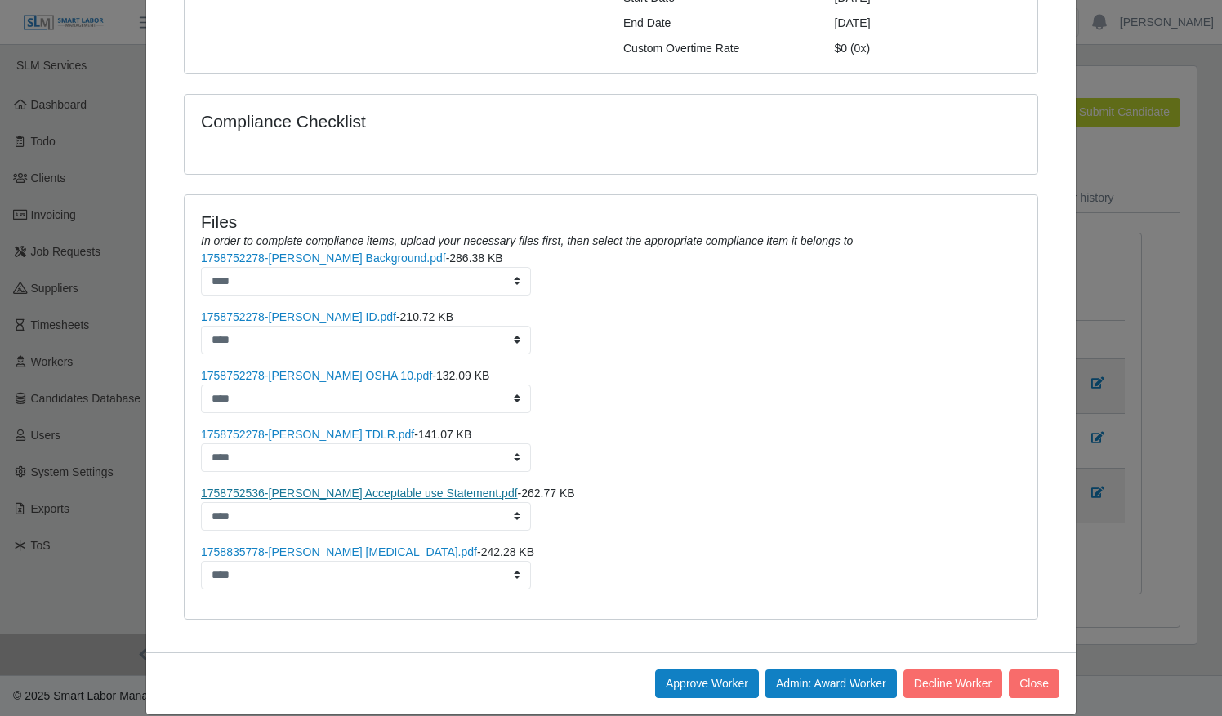
drag, startPoint x: 345, startPoint y: 471, endPoint x: 280, endPoint y: 474, distance: 64.6
click at [280, 487] on link "1758752536-Hiram Rojas Acceptable use Statement.pdf" at bounding box center [359, 493] width 317 height 13
click at [361, 545] on link "1758835778-Hiram Rojas Drug Testing.pdf" at bounding box center [339, 551] width 276 height 13
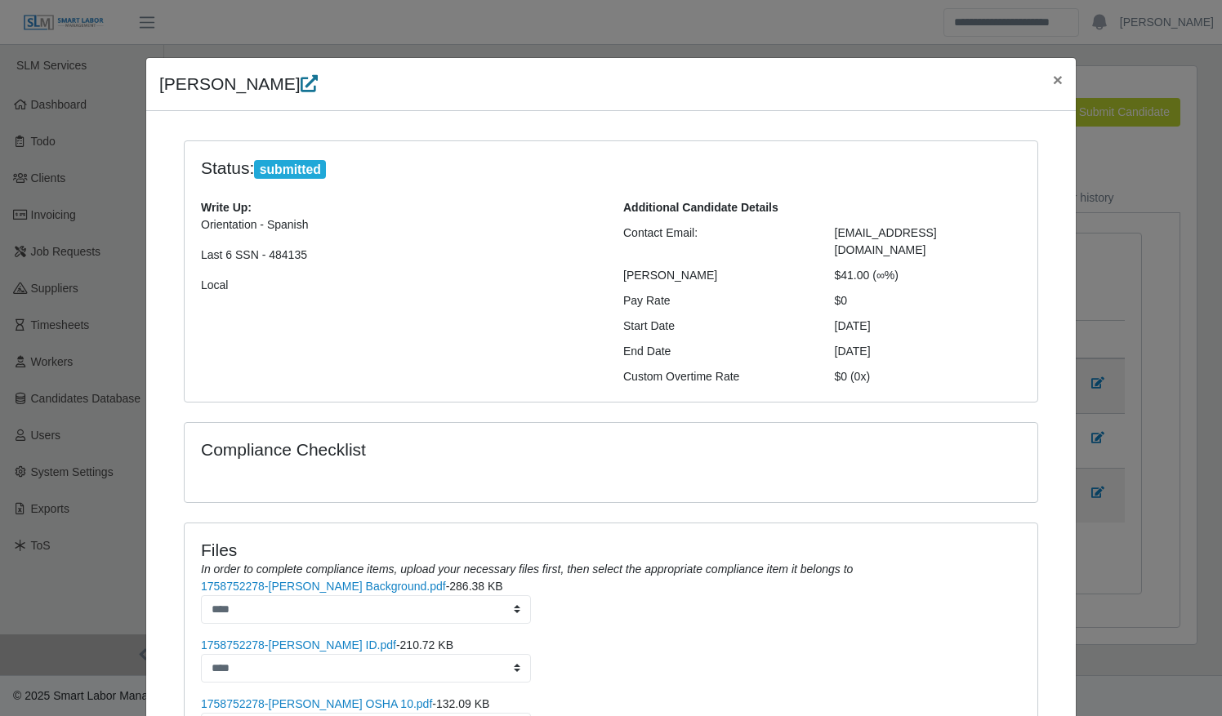
click at [300, 82] on icon at bounding box center [308, 83] width 17 height 17
drag, startPoint x: 563, startPoint y: 311, endPoint x: 414, endPoint y: 271, distance: 154.7
click at [436, 283] on p "Local" at bounding box center [400, 285] width 398 height 17
drag, startPoint x: 317, startPoint y: 255, endPoint x: 260, endPoint y: 251, distance: 57.3
click at [260, 251] on p "Last 6 SSN - 484135" at bounding box center [400, 255] width 398 height 17
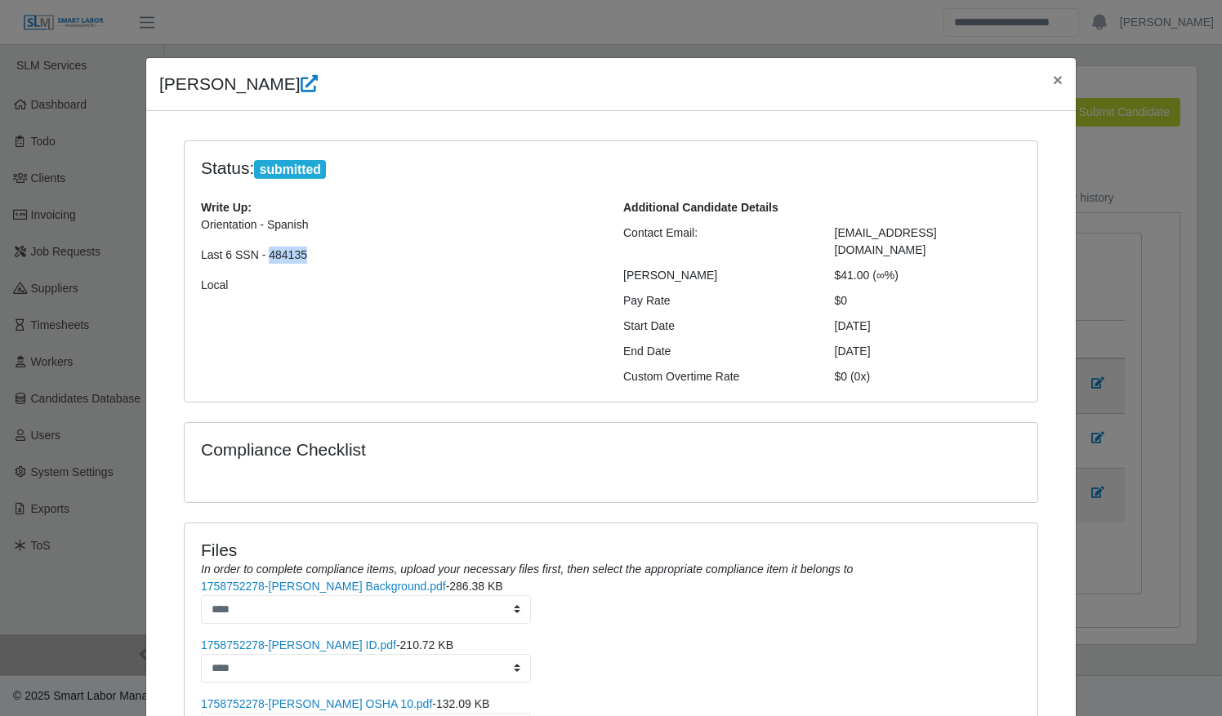
copy p "484135"
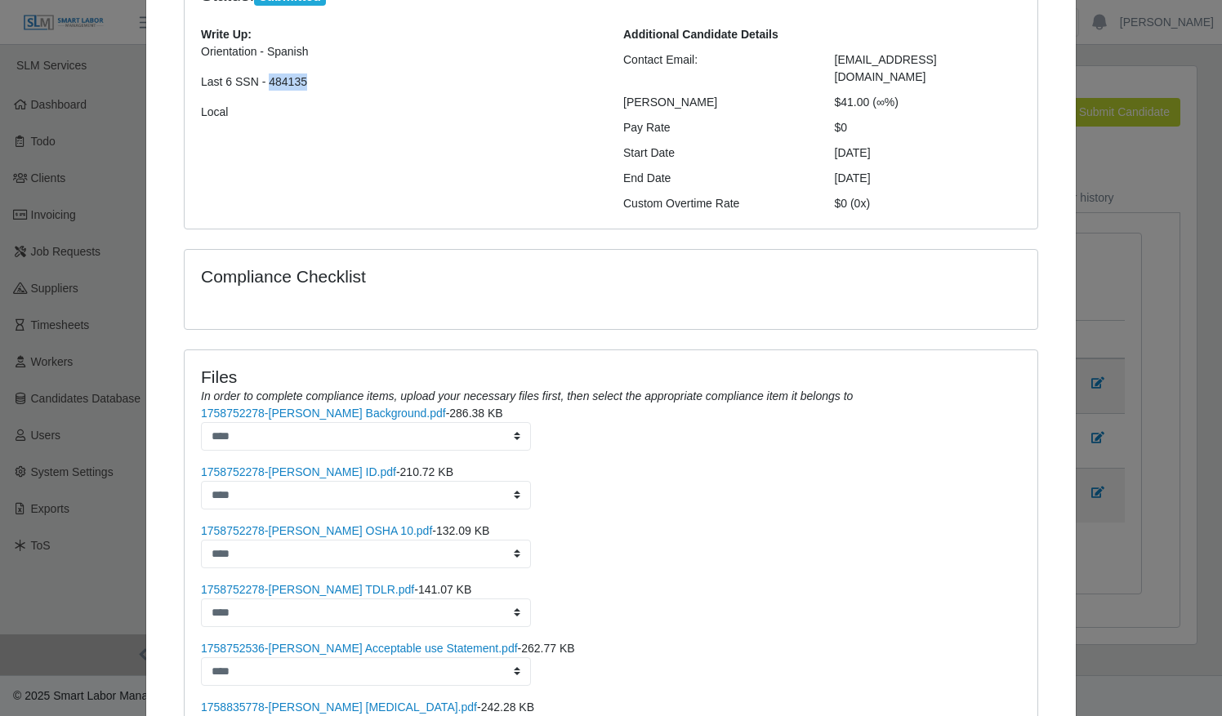
scroll to position [328, 0]
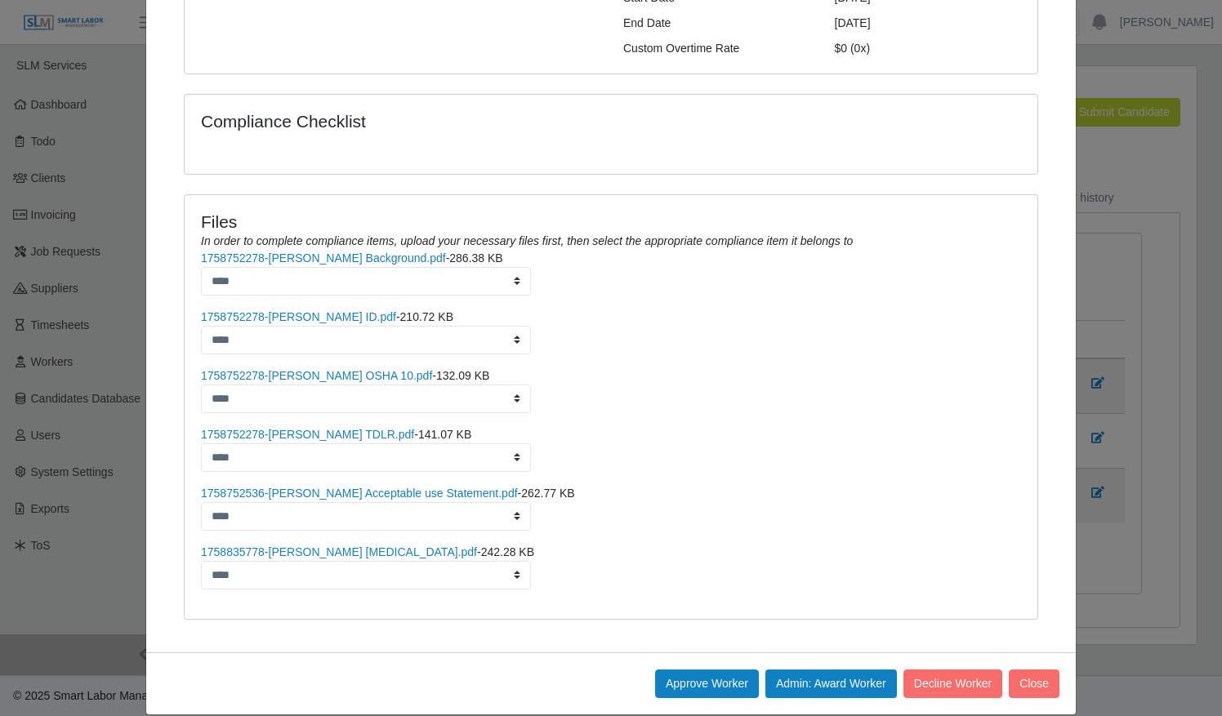
click at [775, 439] on li "1758752278-Hiram Rojas TDLR.pdf - 141.07 KB ****" at bounding box center [611, 449] width 820 height 46
click at [820, 670] on button "Admin: Award Worker" at bounding box center [830, 684] width 131 height 29
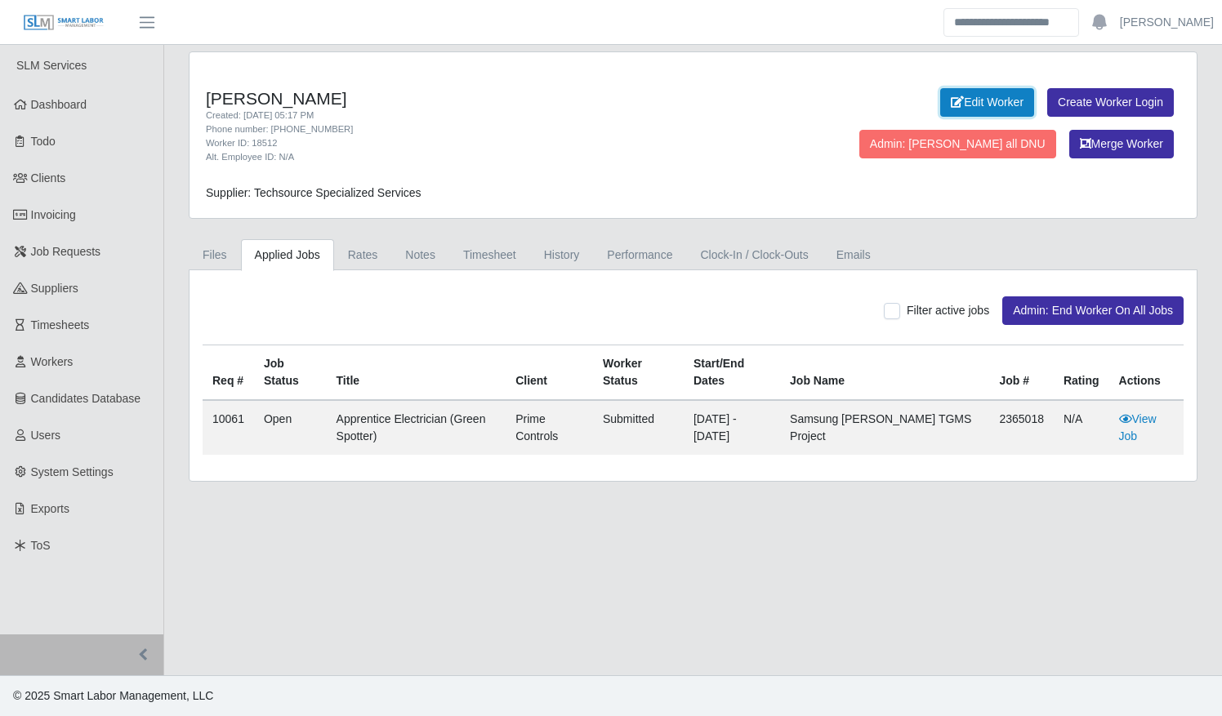
click at [940, 110] on link "Edit Worker" at bounding box center [987, 102] width 94 height 29
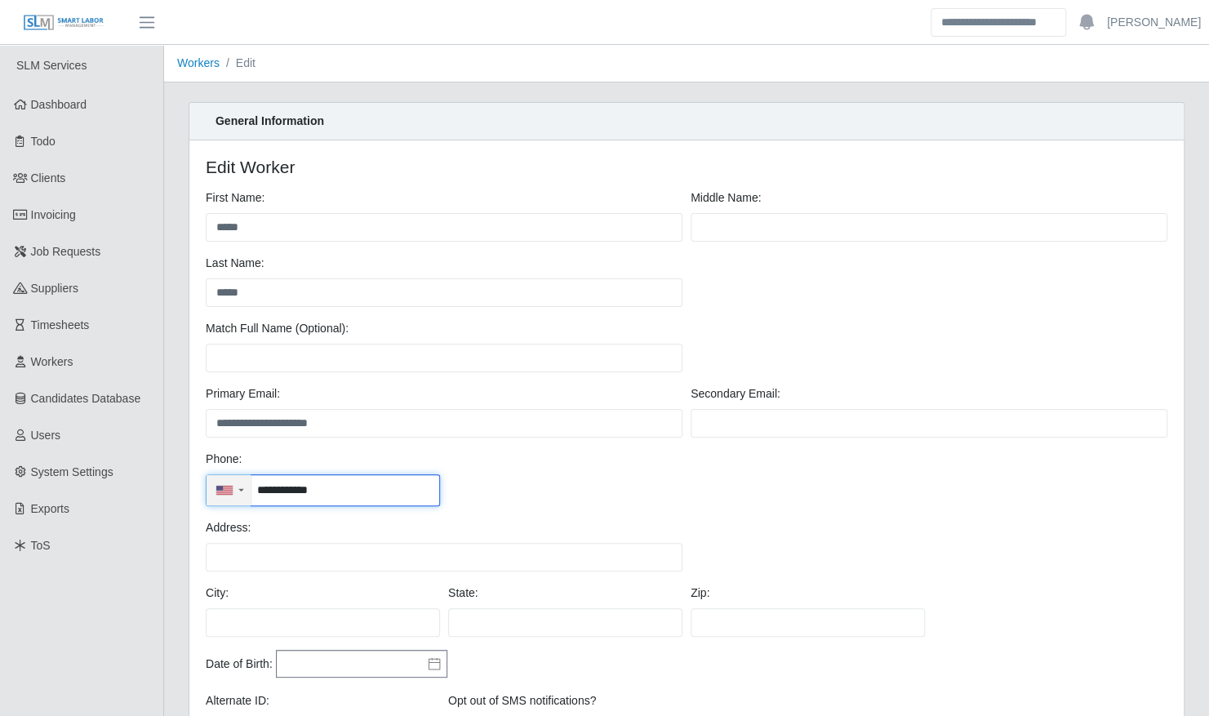
drag, startPoint x: 345, startPoint y: 491, endPoint x: 233, endPoint y: 479, distance: 112.5
click at [233, 479] on div "**********" at bounding box center [323, 490] width 234 height 32
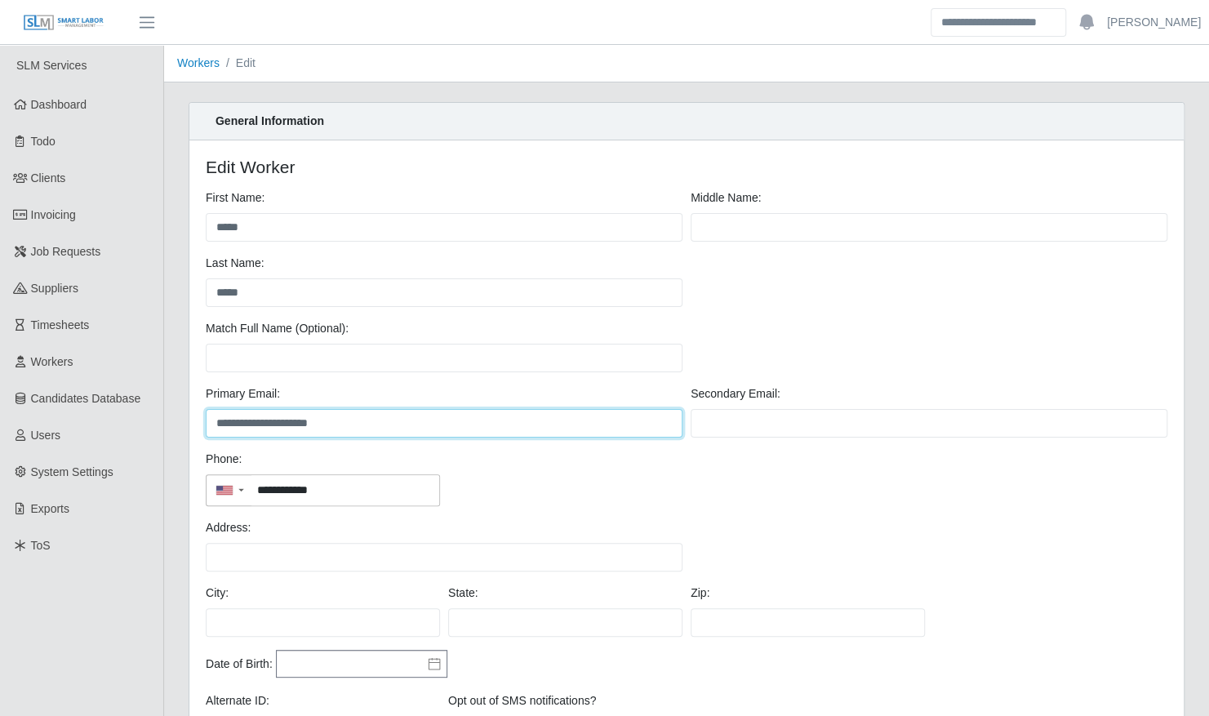
drag, startPoint x: 369, startPoint y: 421, endPoint x: 199, endPoint y: 417, distance: 169.9
click at [200, 417] on div "**********" at bounding box center [686, 477] width 995 height 675
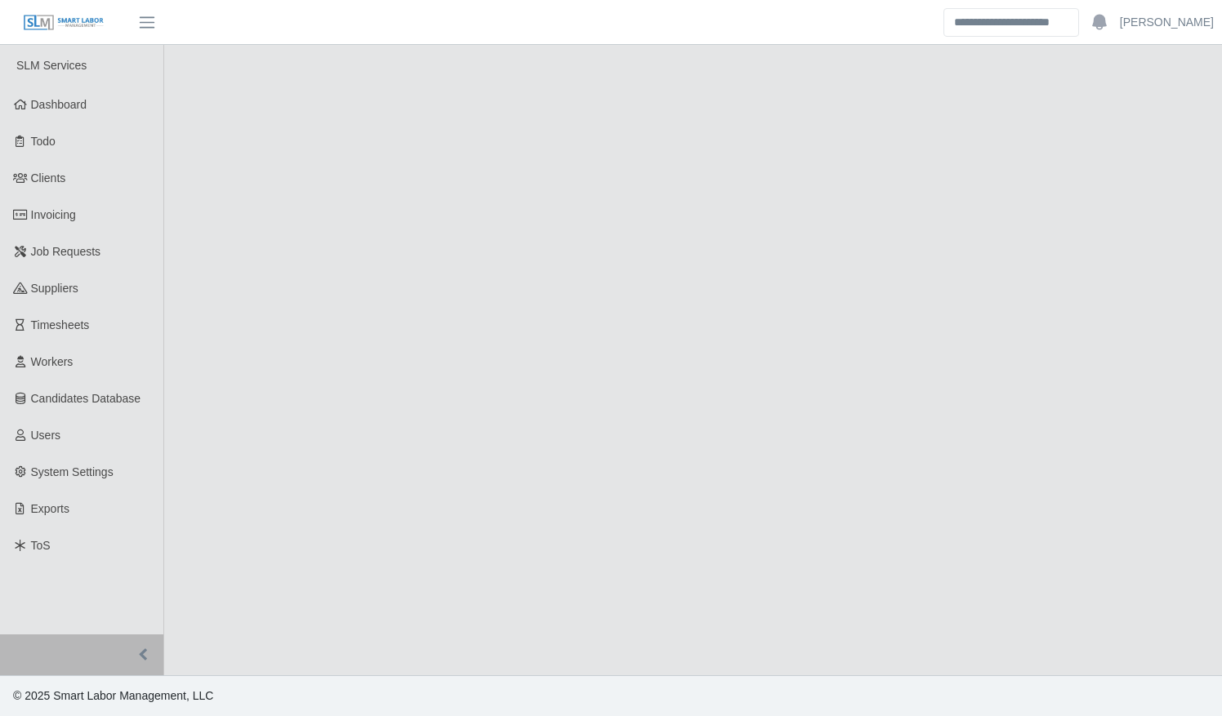
select select "****"
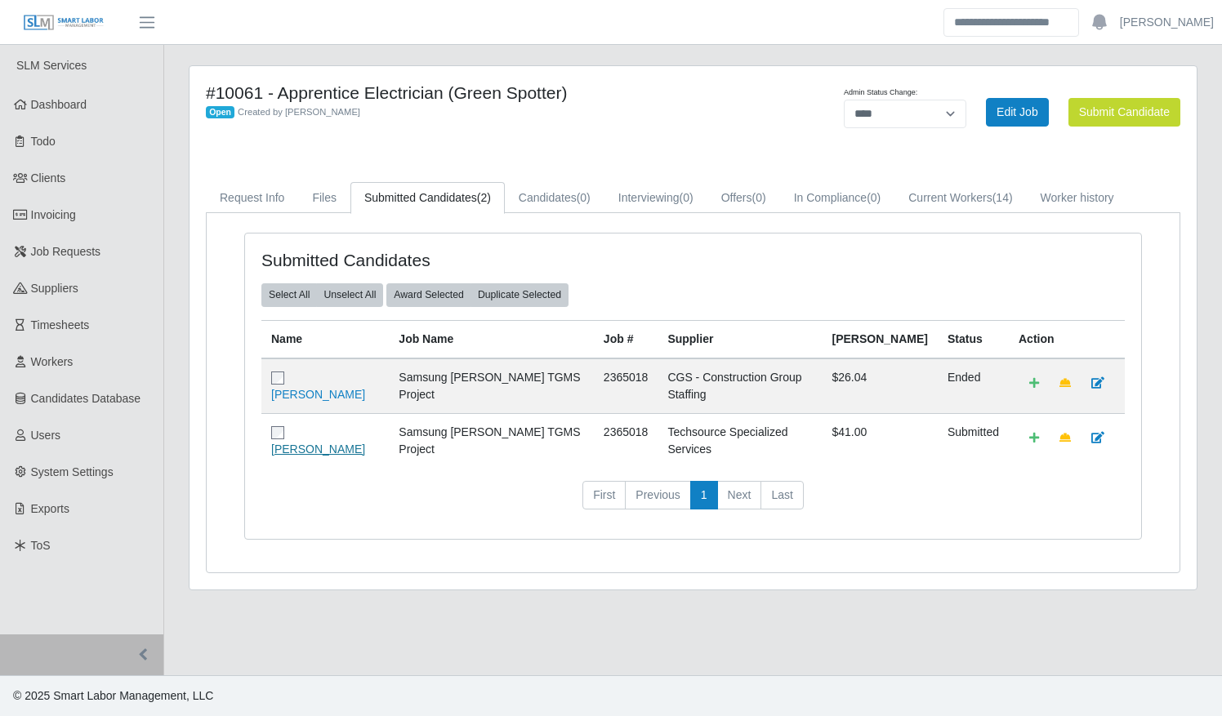
click at [340, 443] on link "[PERSON_NAME]" at bounding box center [318, 449] width 94 height 13
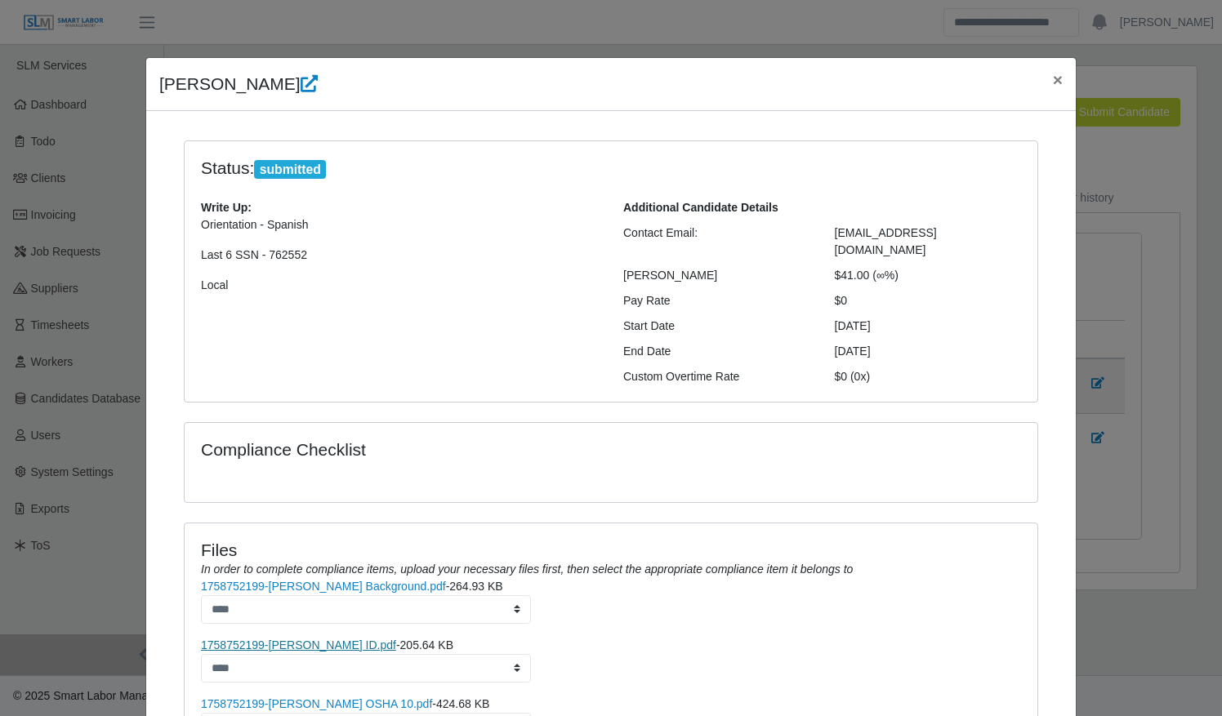
click at [292, 639] on link "1758752199-[PERSON_NAME] ID.pdf" at bounding box center [298, 645] width 195 height 13
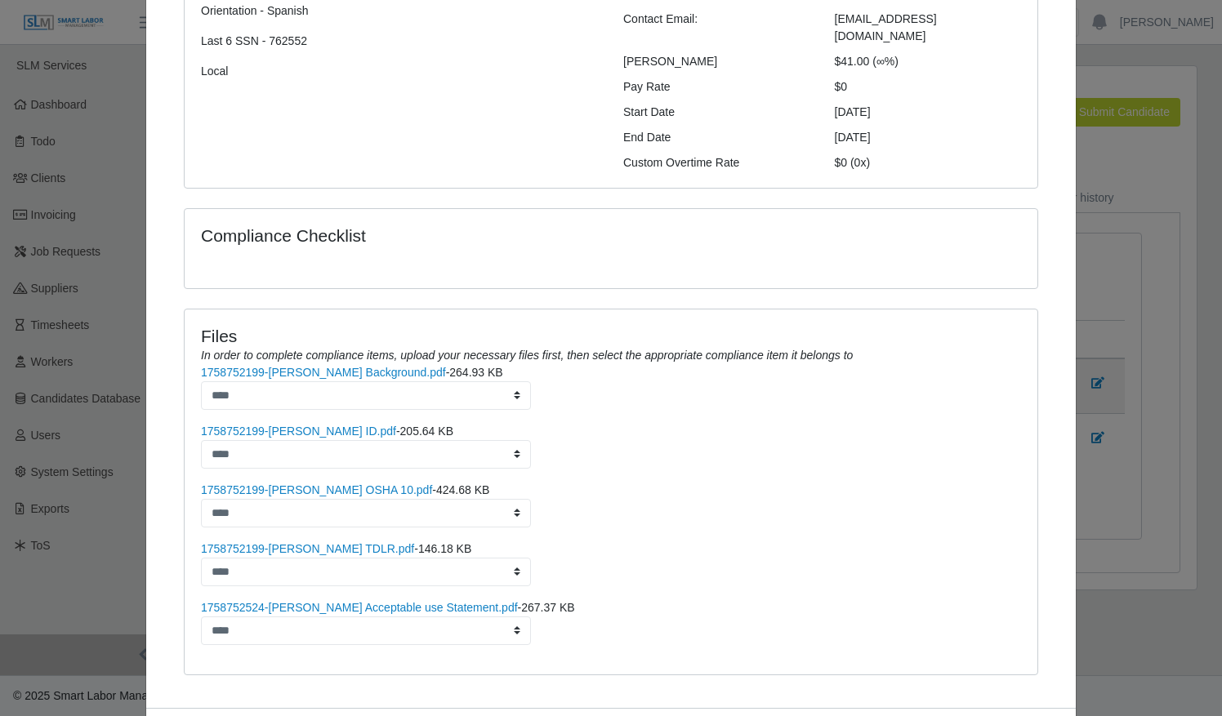
scroll to position [269, 0]
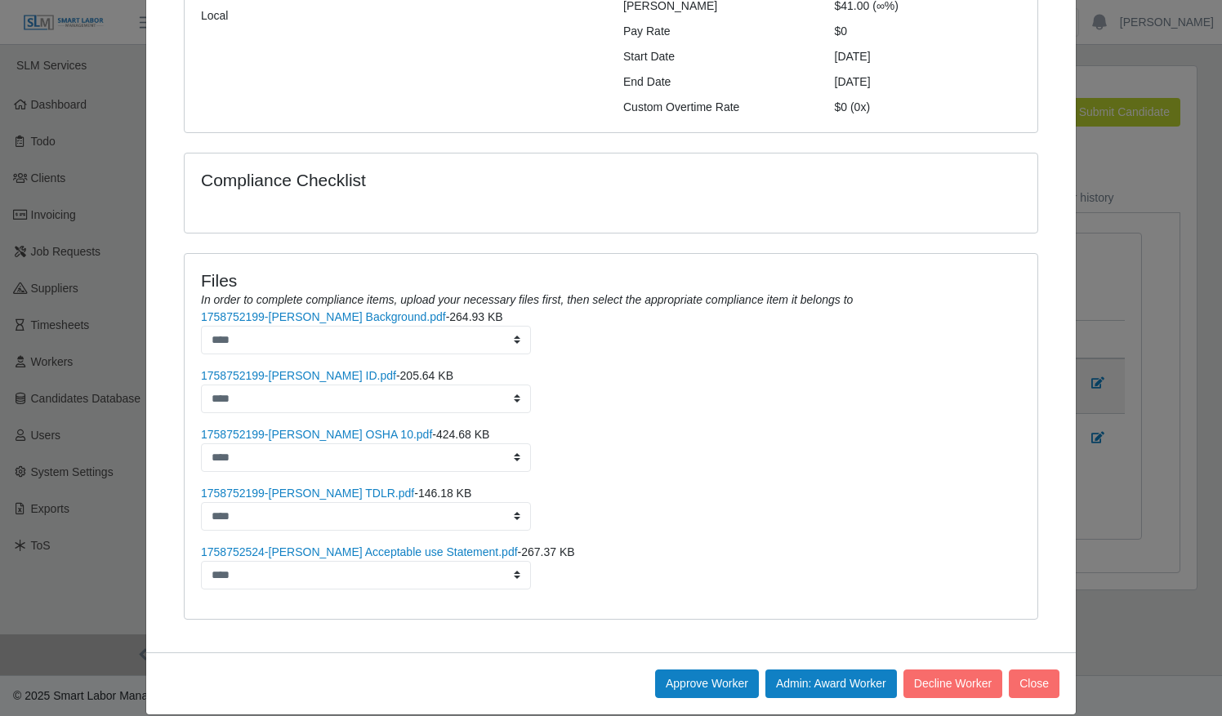
drag, startPoint x: 1035, startPoint y: 656, endPoint x: 848, endPoint y: 551, distance: 214.9
click at [848, 551] on li "1758752524-[PERSON_NAME] Acceptable use Statement.pdf - 267.37 KB ****" at bounding box center [611, 567] width 820 height 46
click at [1035, 670] on button "Close" at bounding box center [1033, 684] width 51 height 29
